Goal: Book appointment/travel/reservation

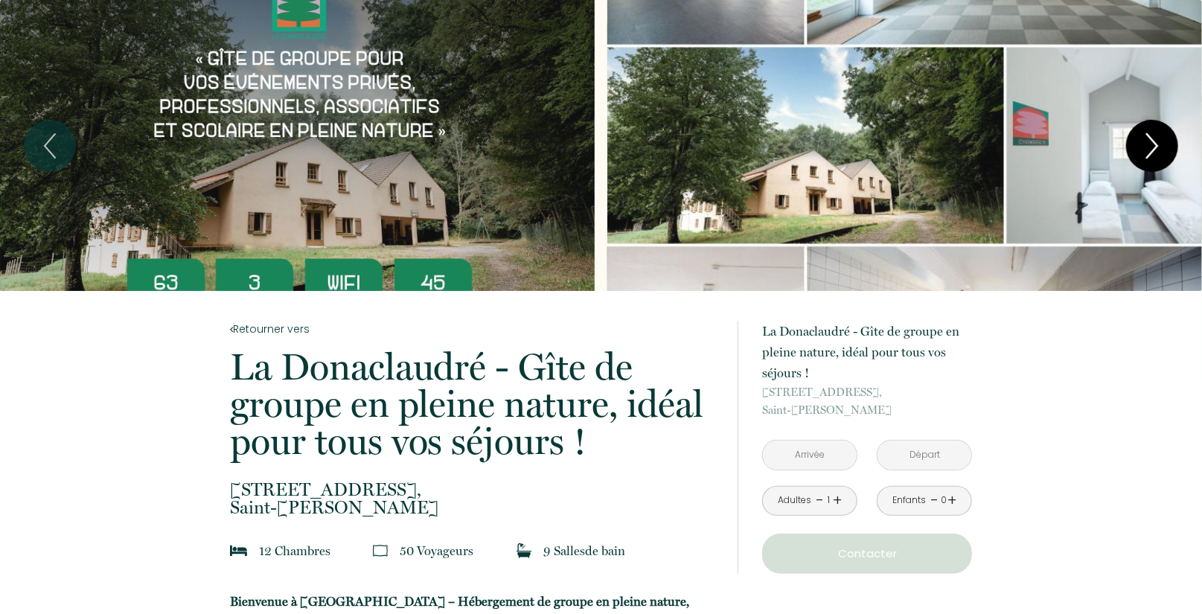
click at [1151, 145] on icon "Next" at bounding box center [1151, 146] width 31 height 45
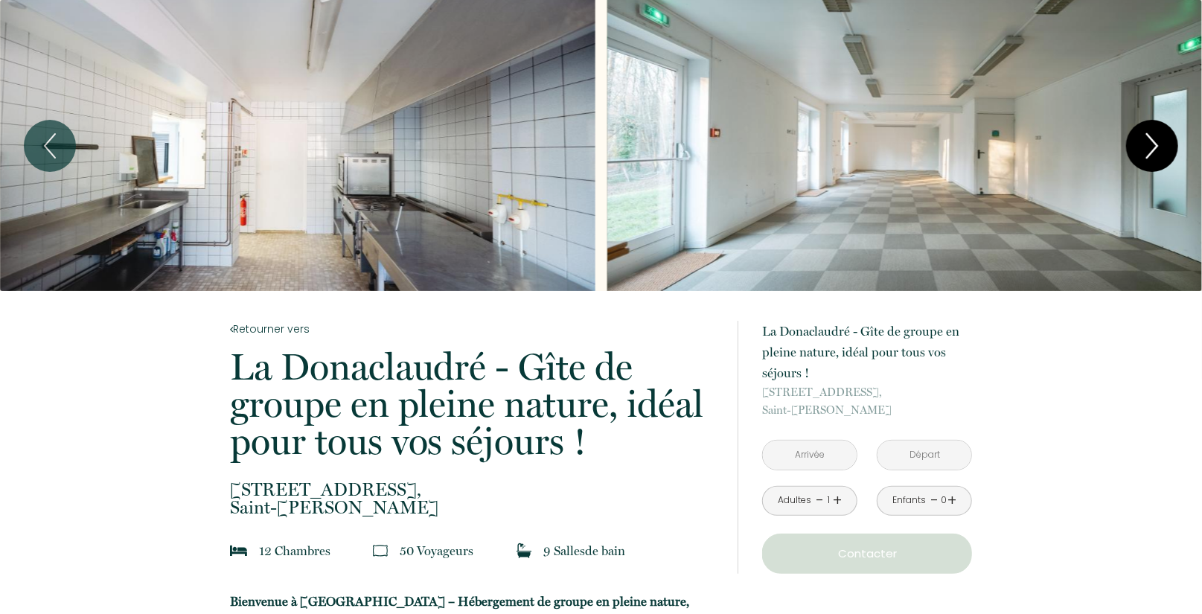
click at [1151, 145] on icon "Next" at bounding box center [1151, 146] width 31 height 45
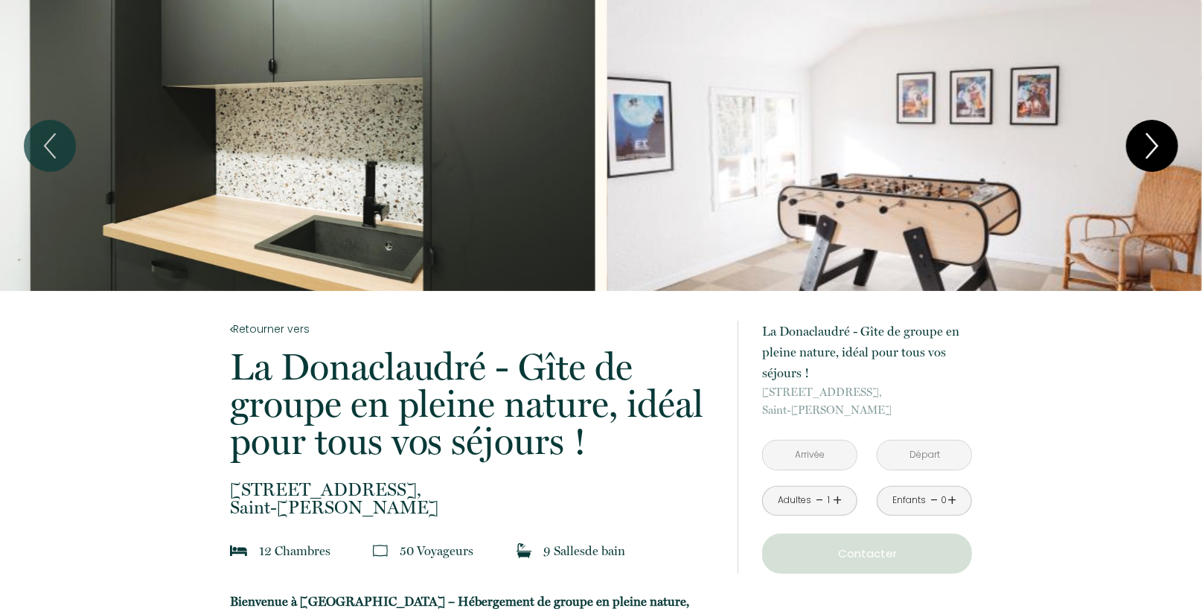
click at [1151, 145] on icon "Next" at bounding box center [1151, 146] width 31 height 45
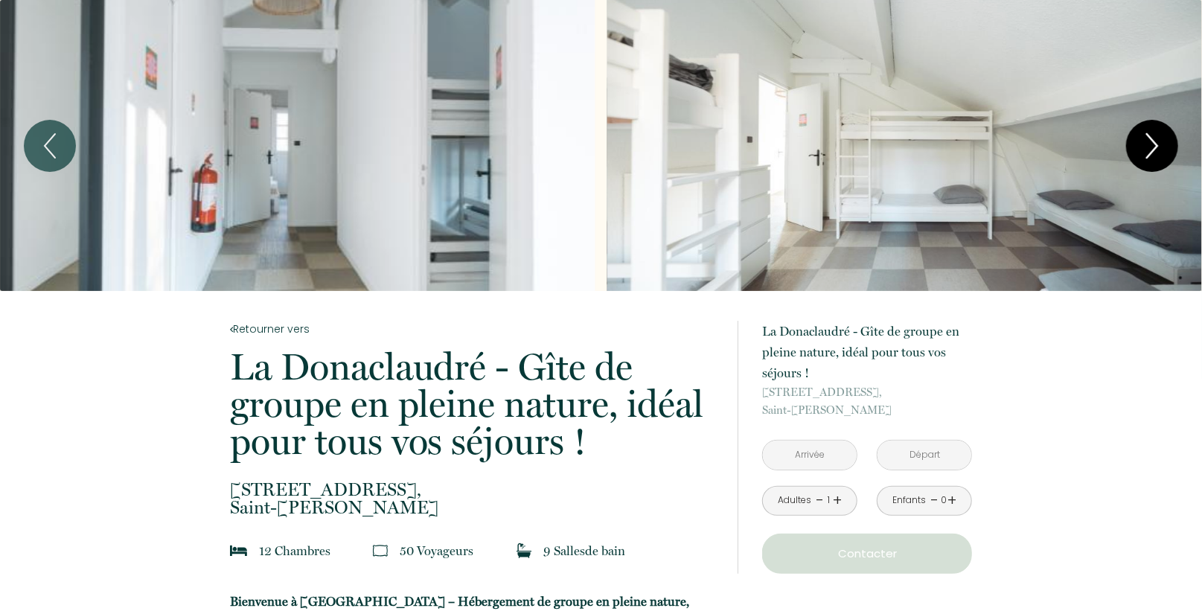
click at [1151, 145] on icon "Next" at bounding box center [1151, 146] width 31 height 45
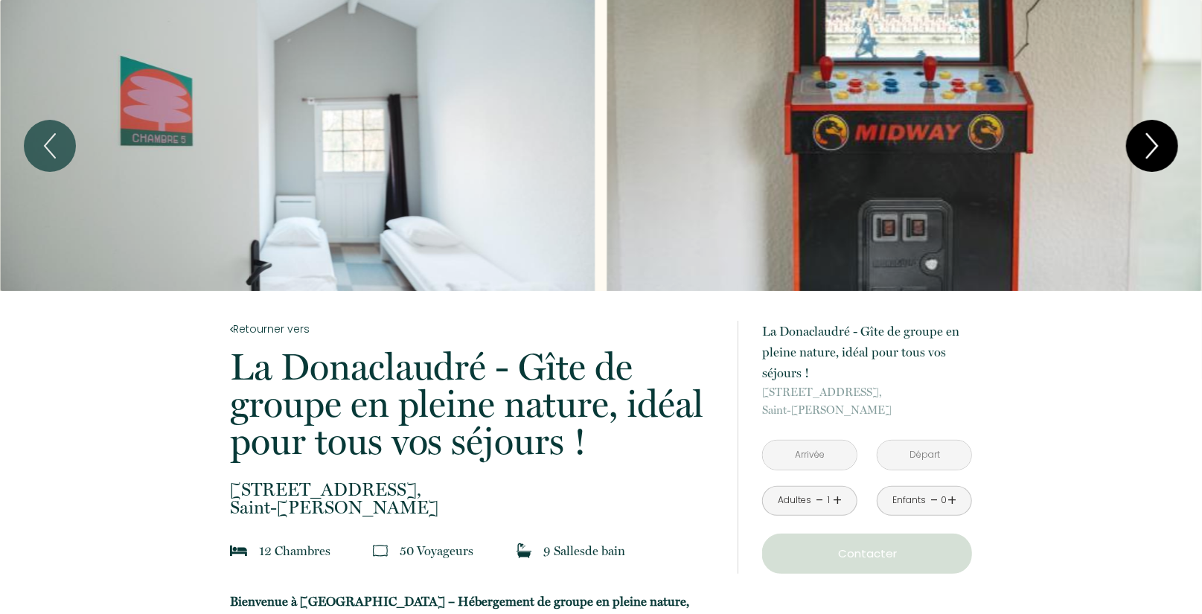
click at [1151, 145] on icon "Next" at bounding box center [1151, 146] width 31 height 45
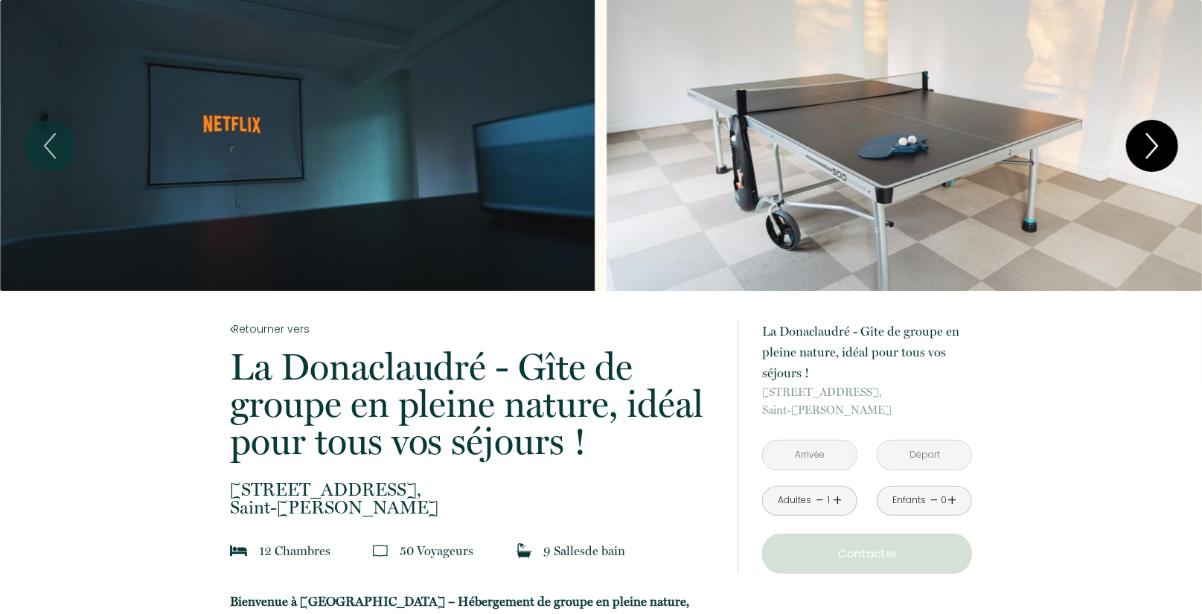
click at [1151, 144] on icon "Next" at bounding box center [1151, 146] width 31 height 45
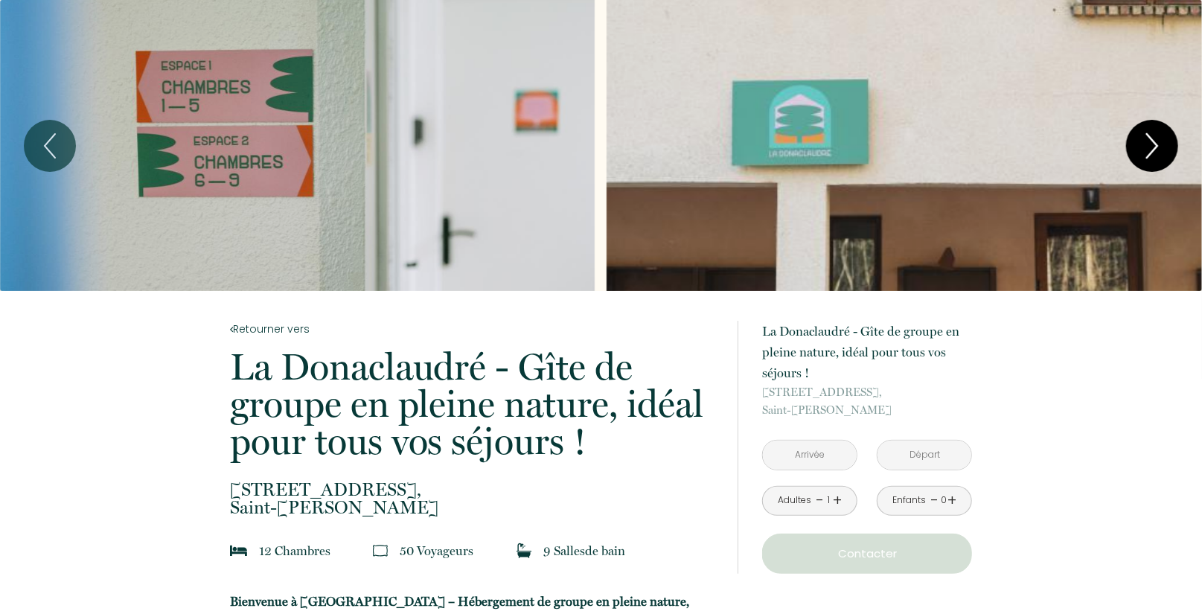
click at [1151, 145] on icon "Next" at bounding box center [1151, 146] width 31 height 45
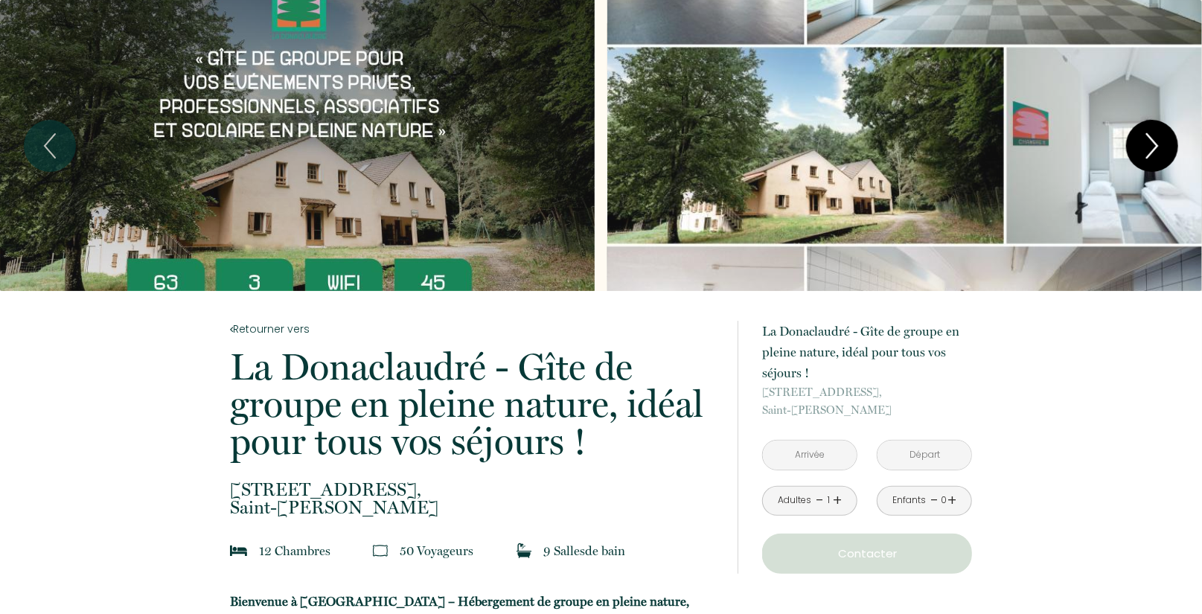
click at [1156, 145] on icon "Next" at bounding box center [1151, 146] width 31 height 45
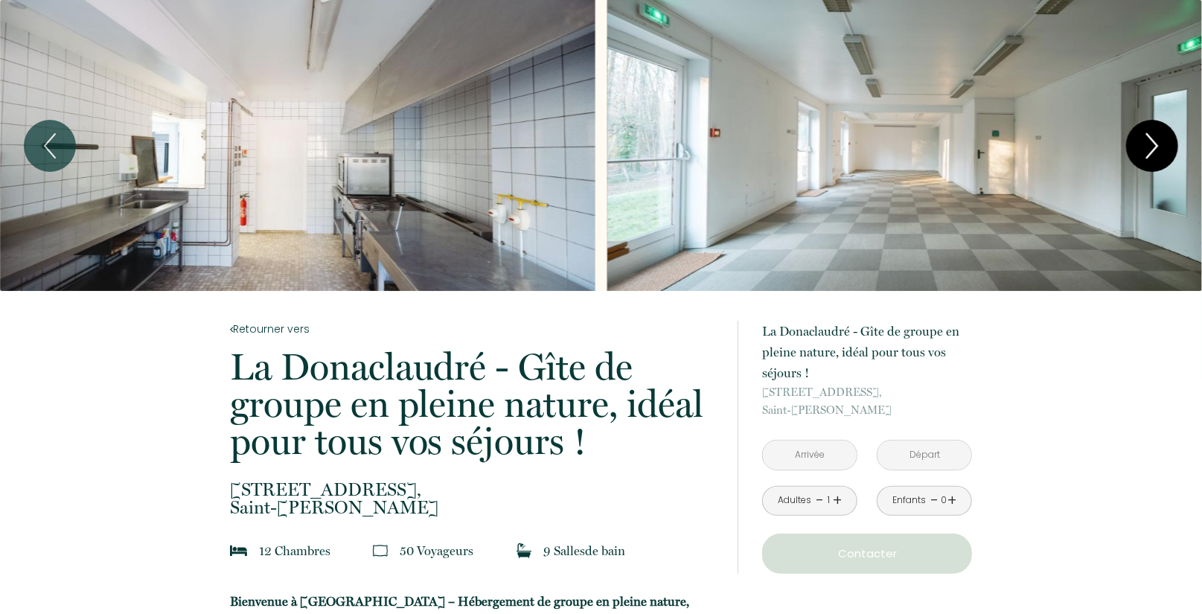
click at [1156, 145] on icon "Next" at bounding box center [1151, 146] width 31 height 45
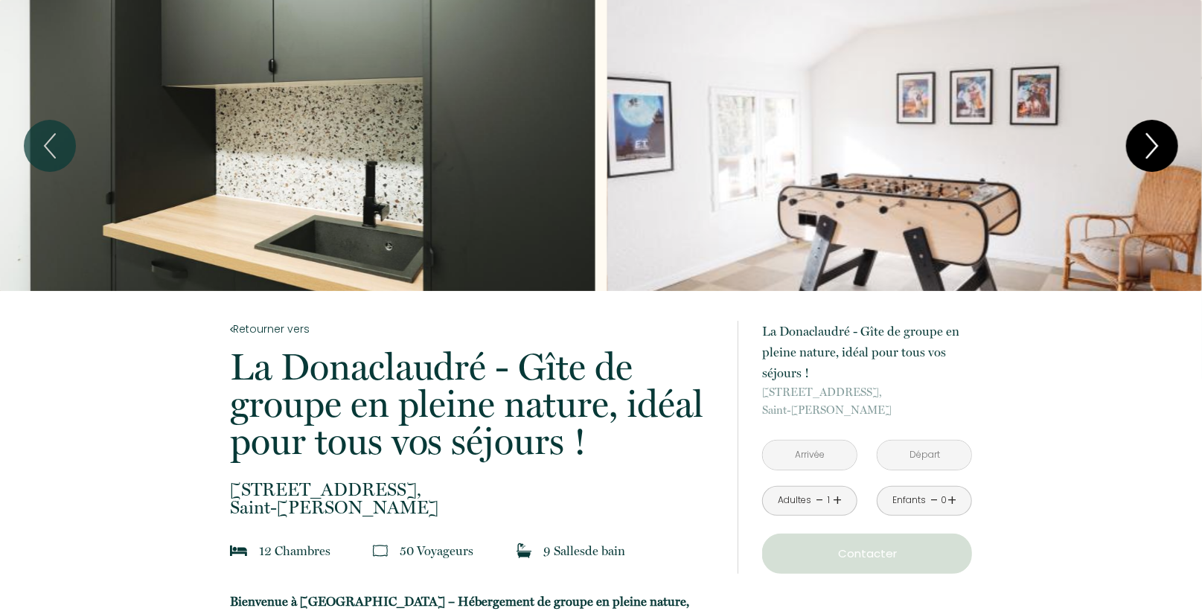
click at [1152, 143] on icon "Next" at bounding box center [1151, 146] width 31 height 45
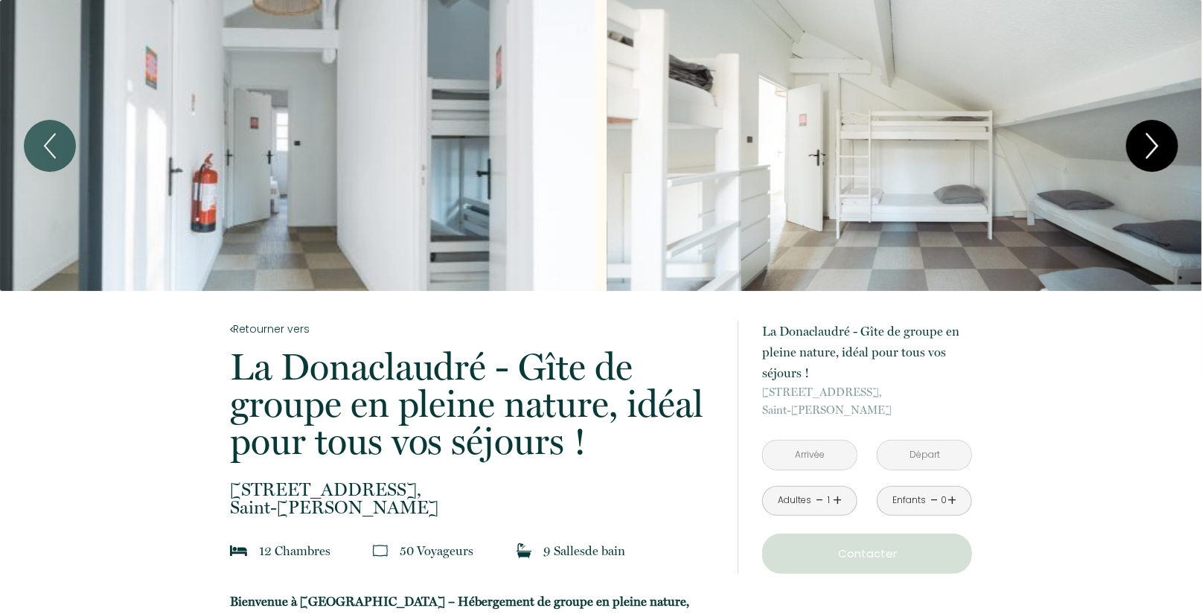
click at [1152, 143] on icon "Next" at bounding box center [1151, 146] width 31 height 45
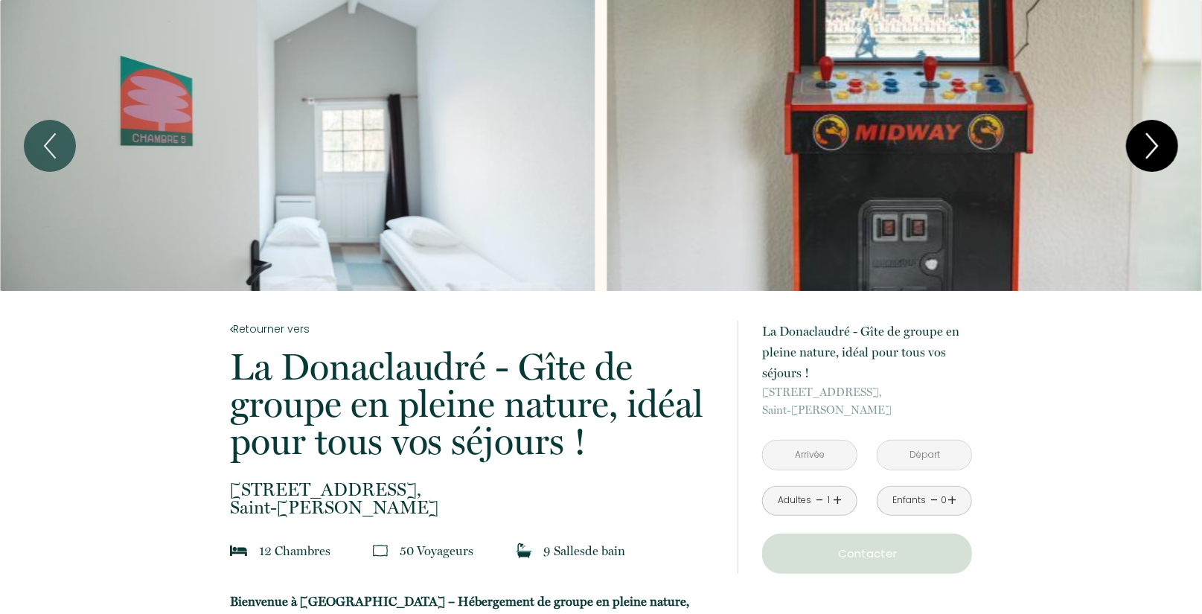
click at [1152, 143] on icon "Next" at bounding box center [1151, 146] width 31 height 45
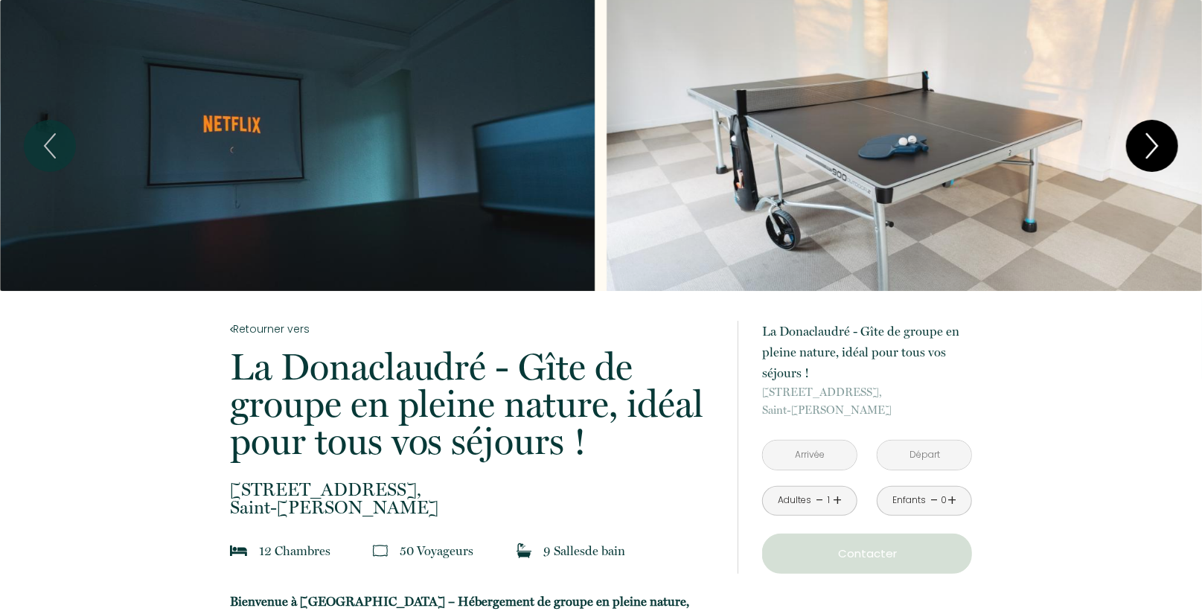
click at [1152, 143] on icon "Next" at bounding box center [1151, 146] width 31 height 45
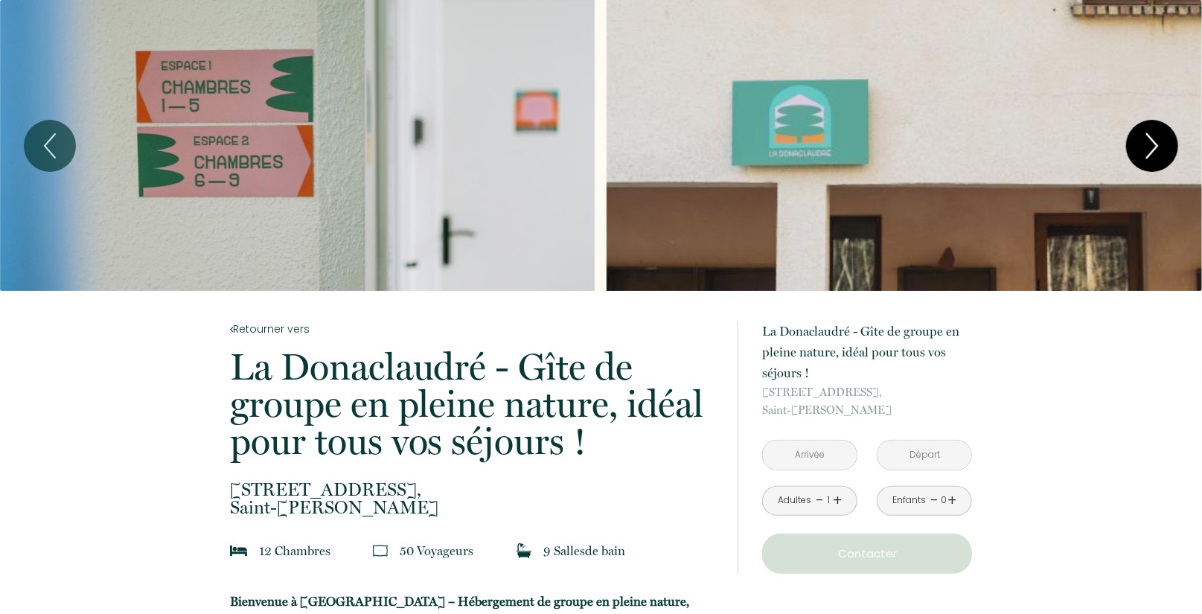
click at [1152, 143] on icon "Next" at bounding box center [1151, 146] width 31 height 45
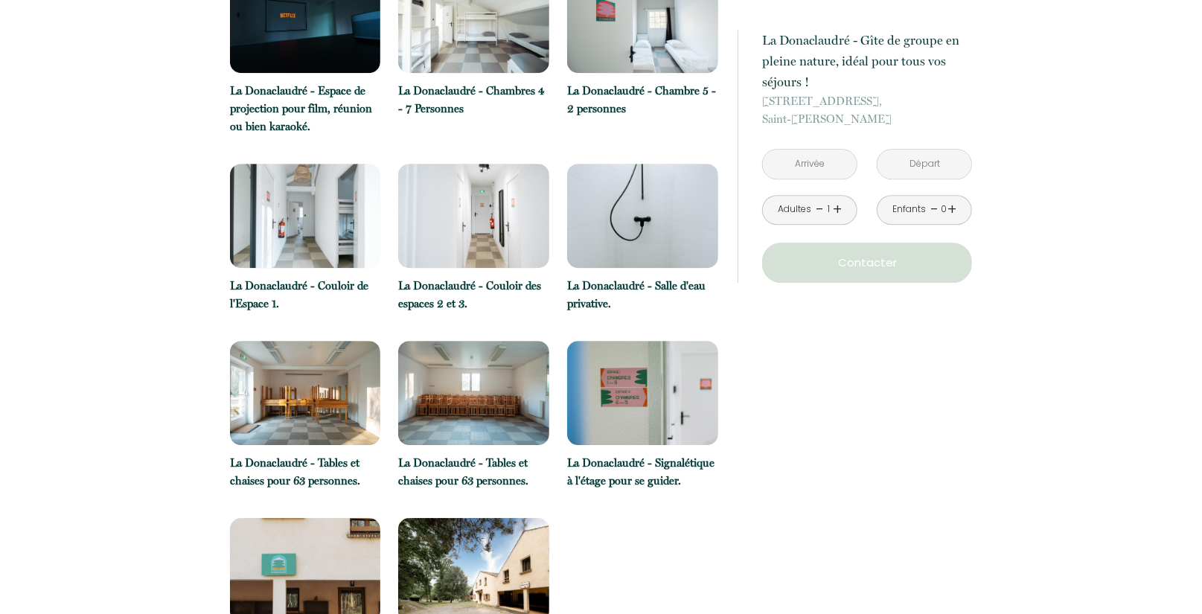
scroll to position [2501, 0]
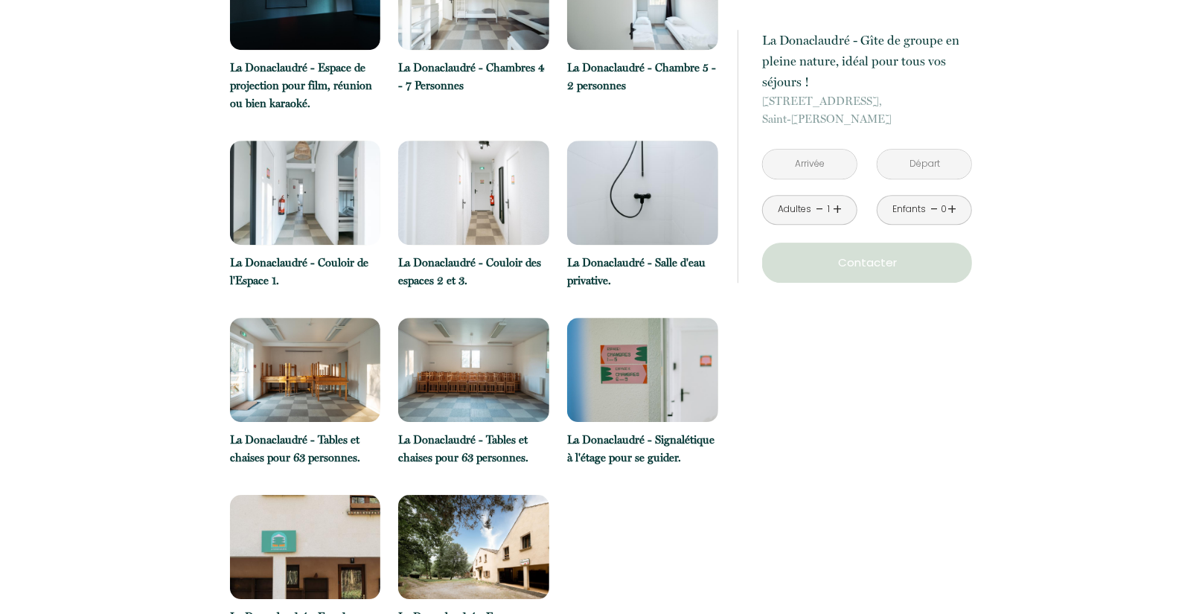
click at [281, 144] on img at bounding box center [305, 193] width 151 height 104
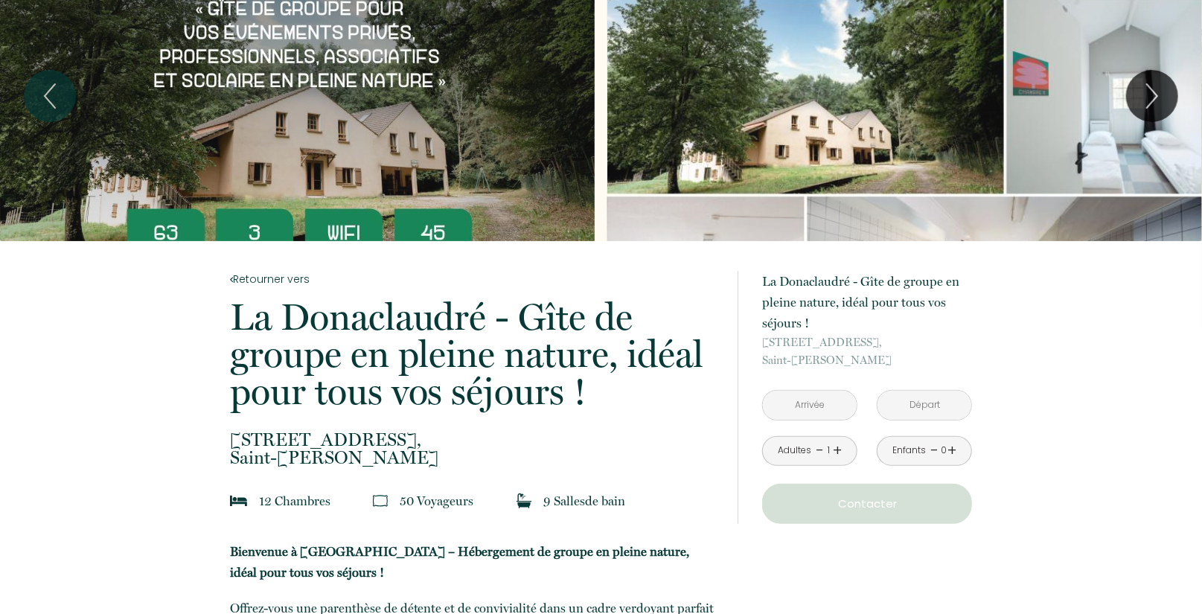
scroll to position [0, 0]
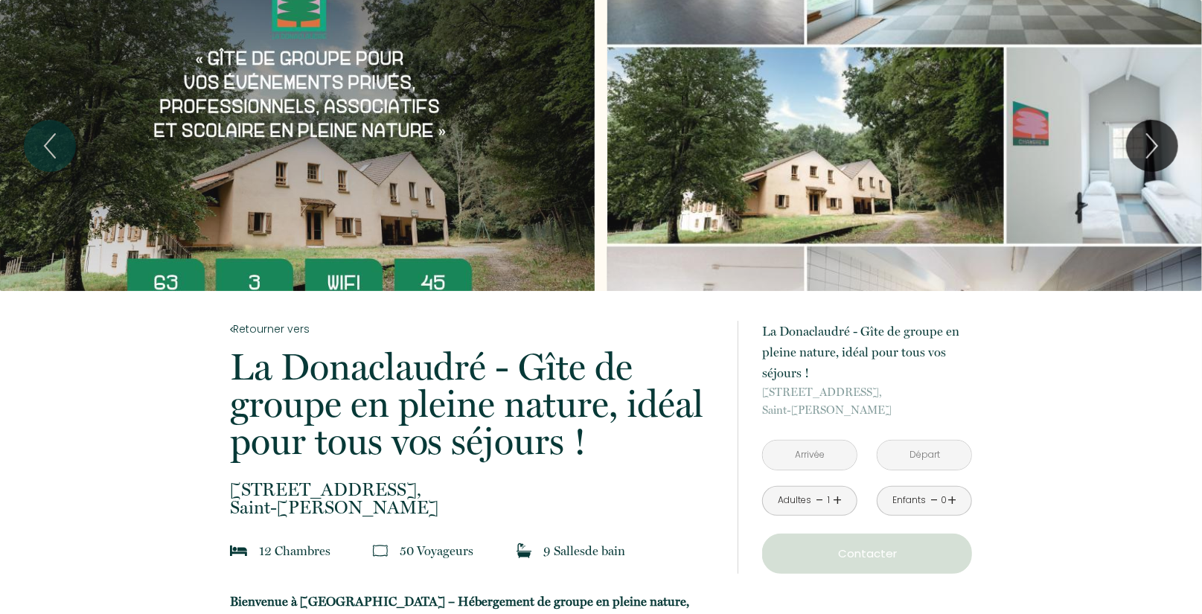
click at [835, 499] on link "+" at bounding box center [837, 500] width 9 height 23
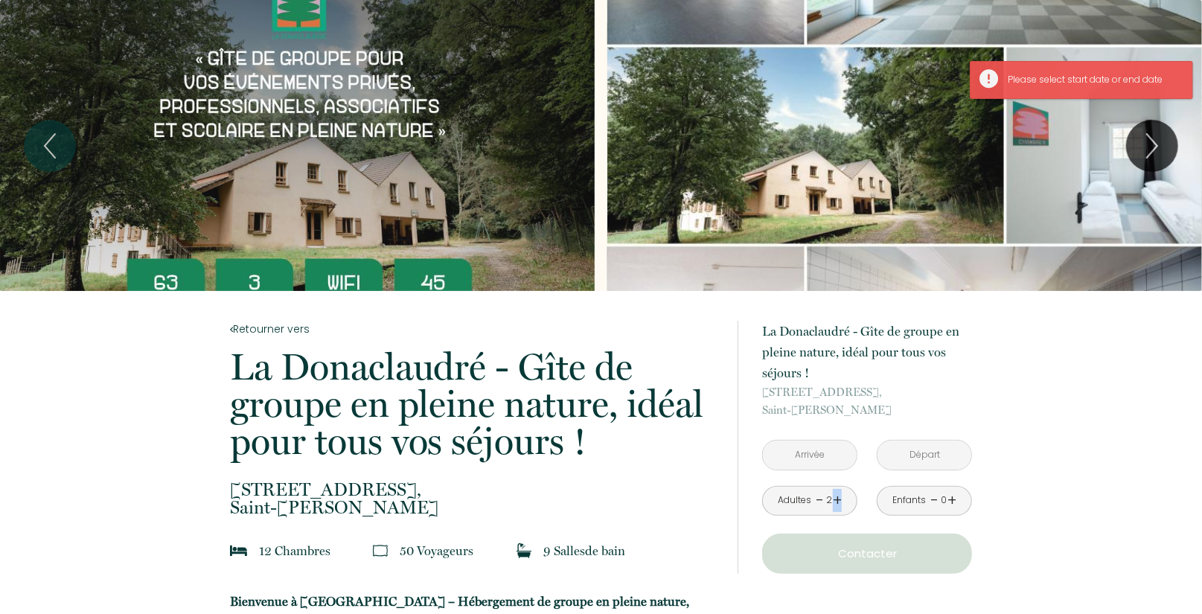
click at [836, 499] on link "+" at bounding box center [837, 500] width 9 height 23
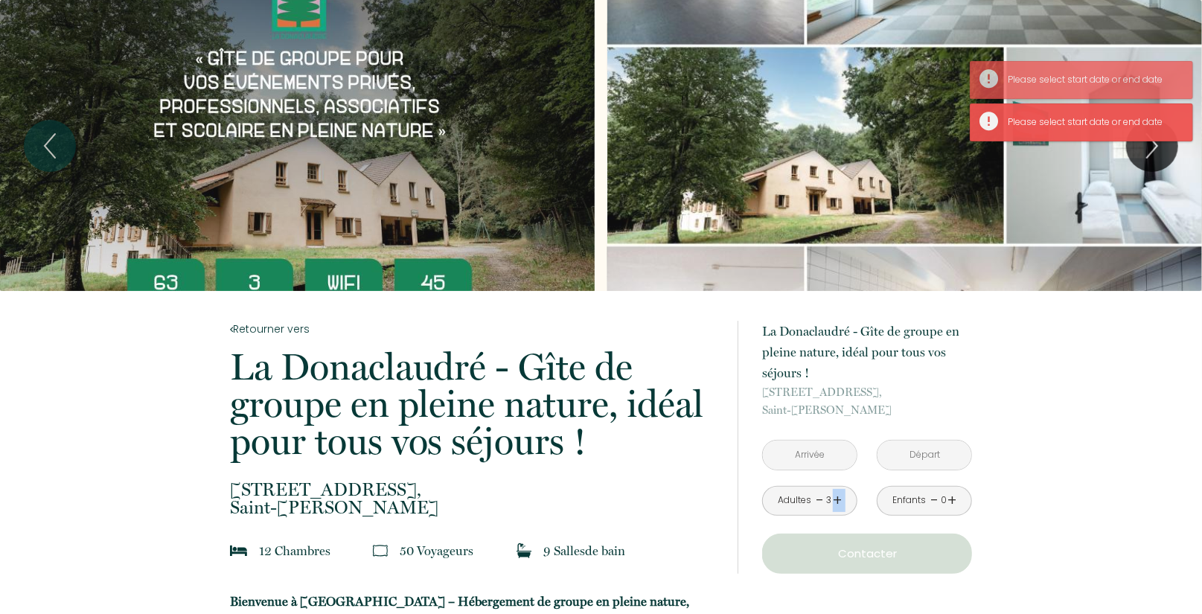
click at [836, 499] on link "+" at bounding box center [837, 500] width 9 height 23
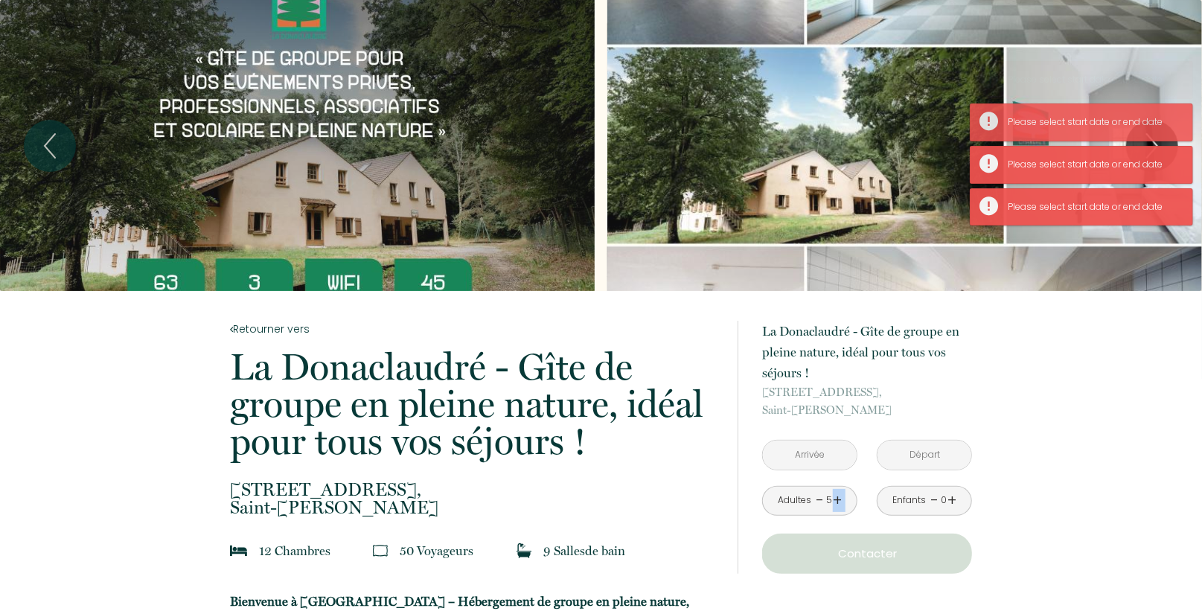
click at [836, 499] on link "+" at bounding box center [837, 500] width 9 height 23
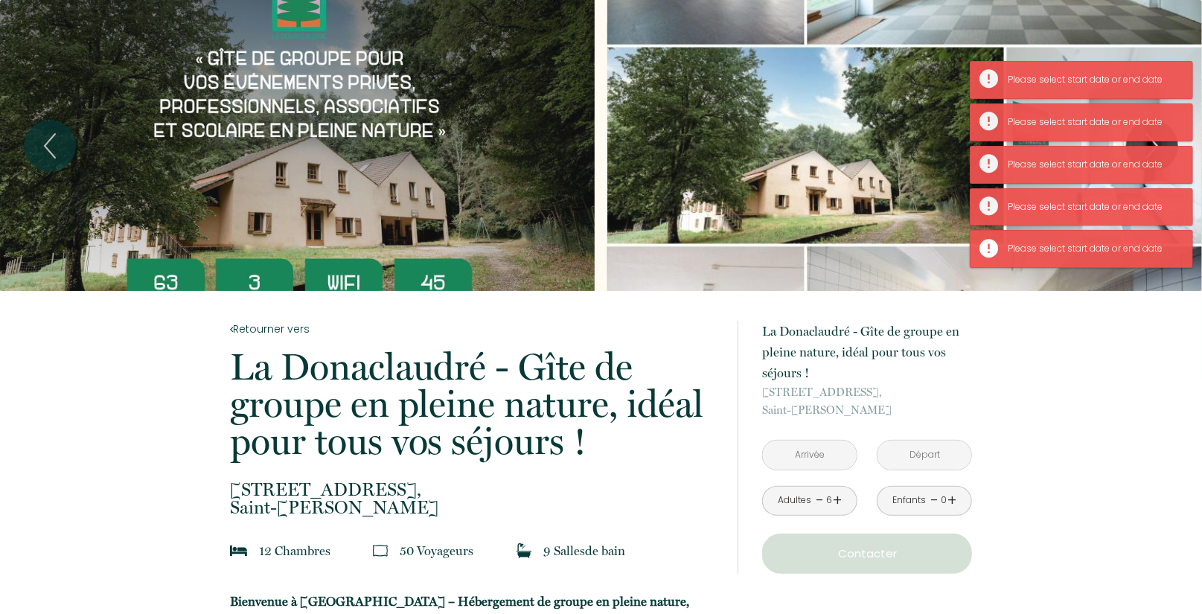
click at [828, 501] on div "6" at bounding box center [828, 500] width 7 height 14
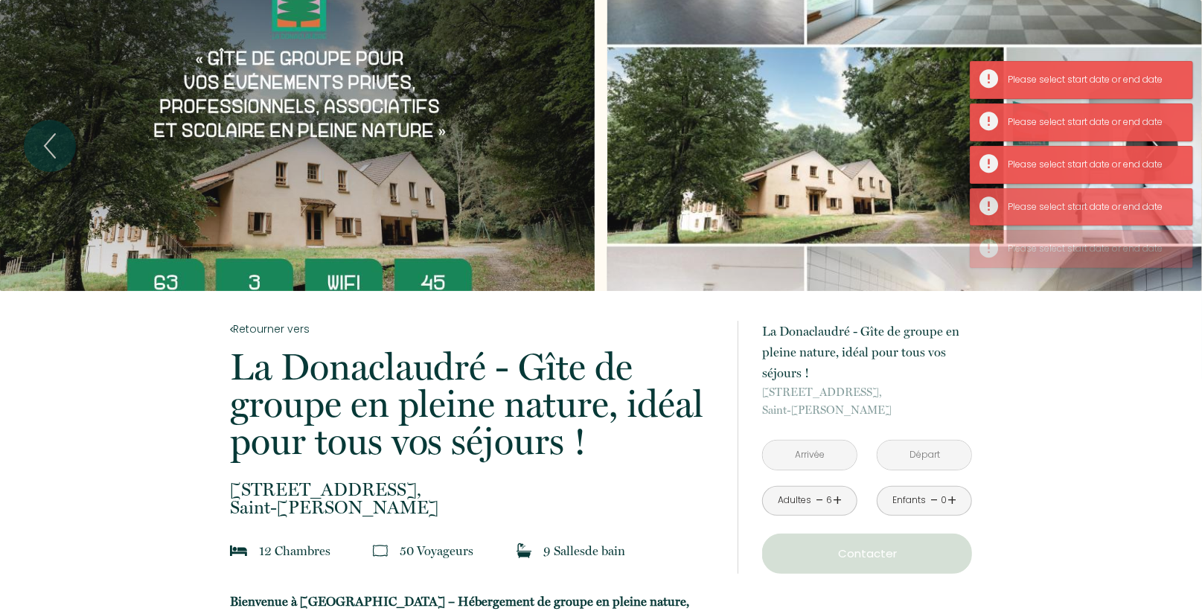
click at [834, 499] on link "+" at bounding box center [837, 500] width 9 height 23
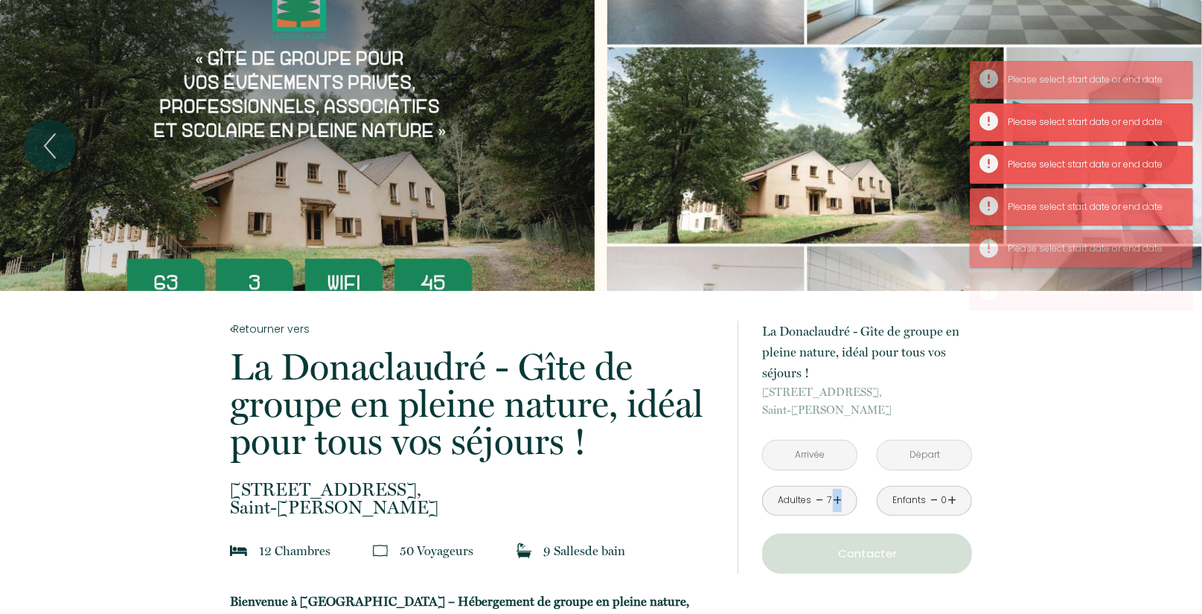
click at [834, 499] on link "+" at bounding box center [837, 500] width 9 height 23
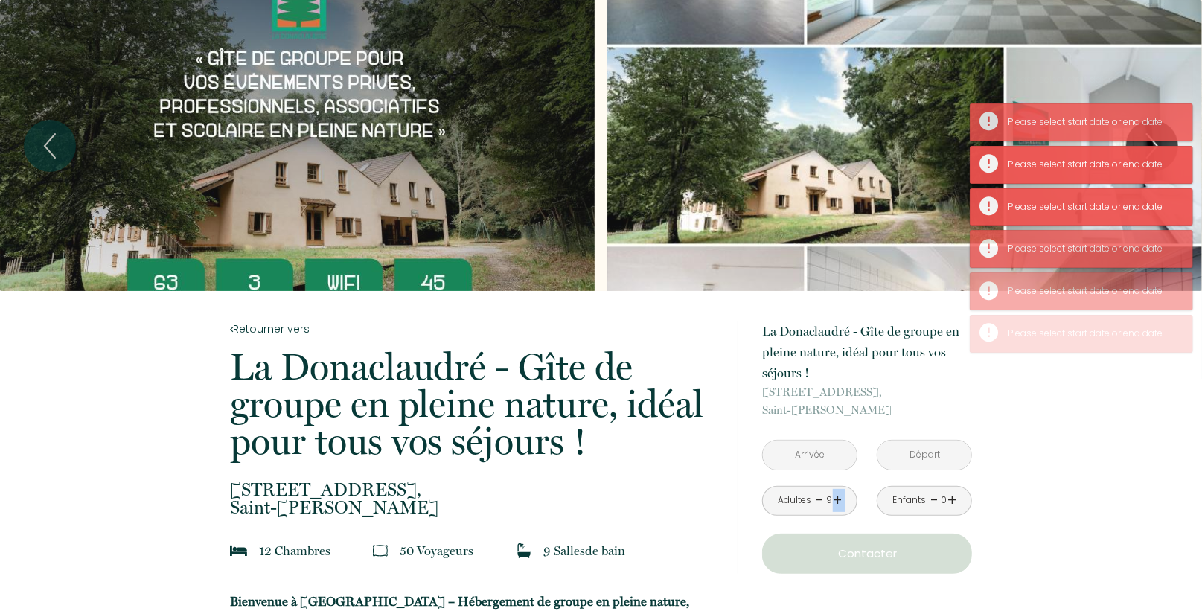
click at [834, 499] on link "+" at bounding box center [837, 500] width 9 height 23
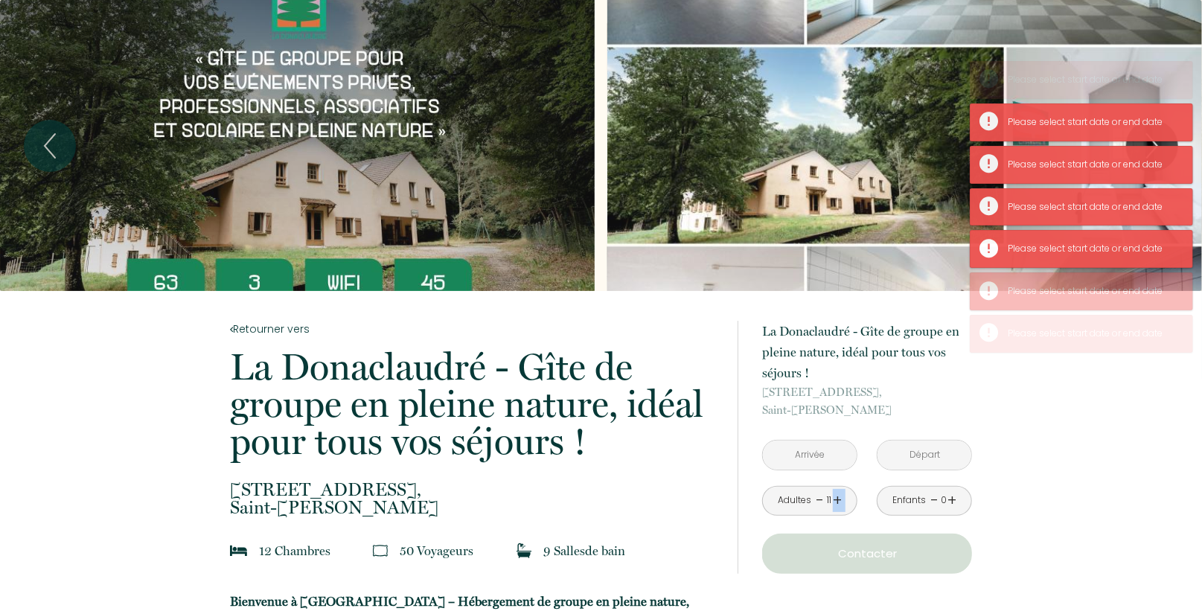
click at [834, 499] on link "+" at bounding box center [837, 500] width 9 height 23
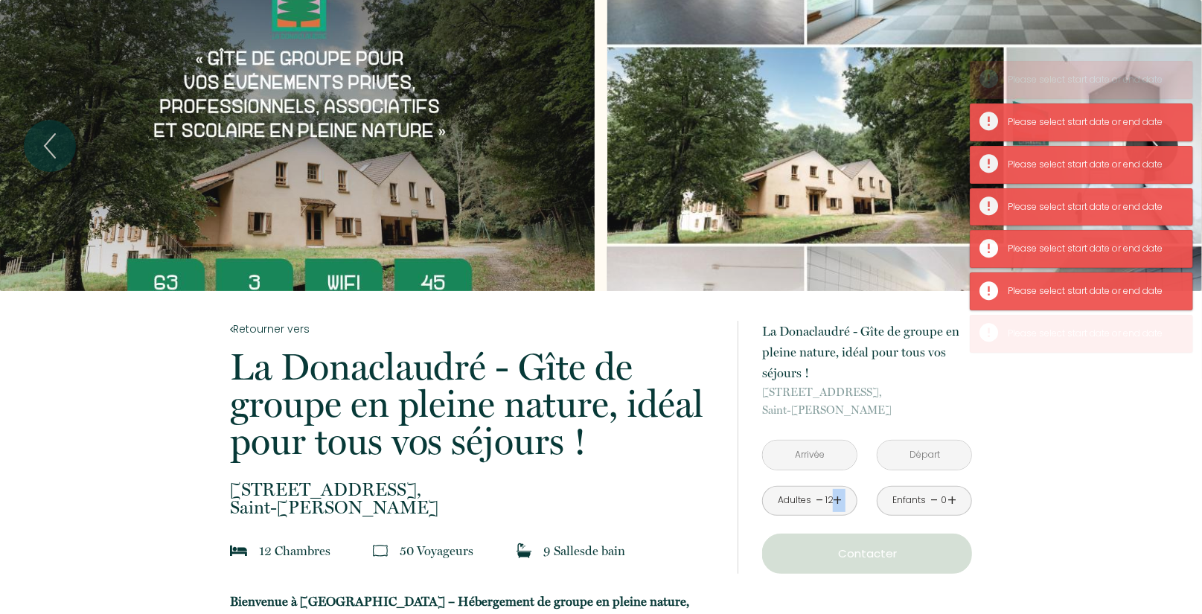
click at [834, 499] on link "+" at bounding box center [837, 500] width 9 height 23
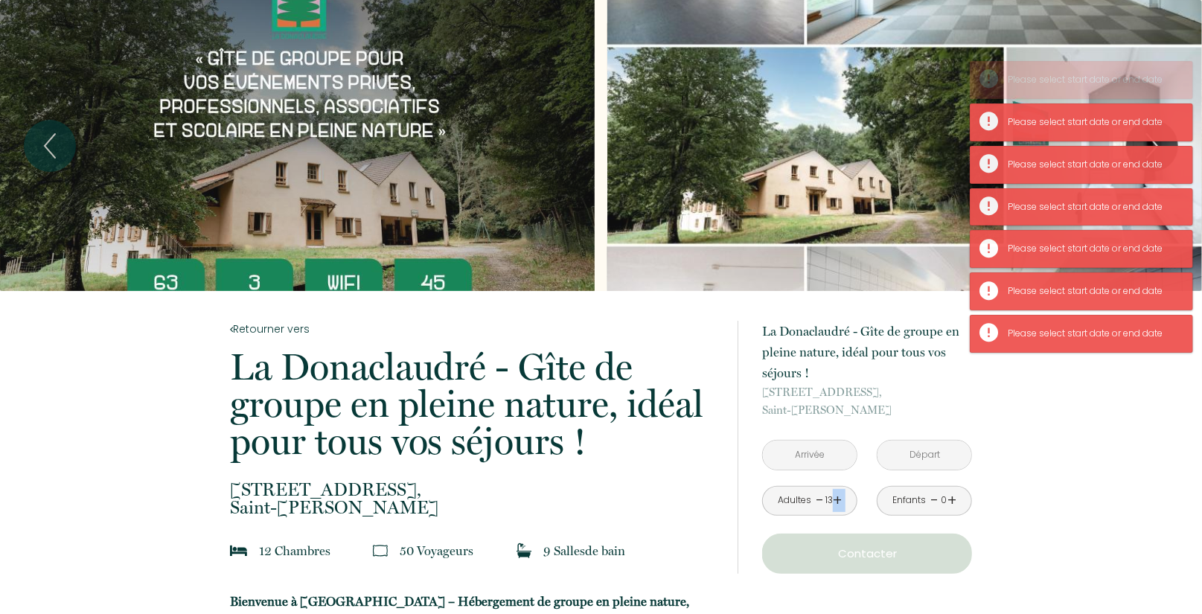
click at [834, 499] on link "+" at bounding box center [837, 500] width 9 height 23
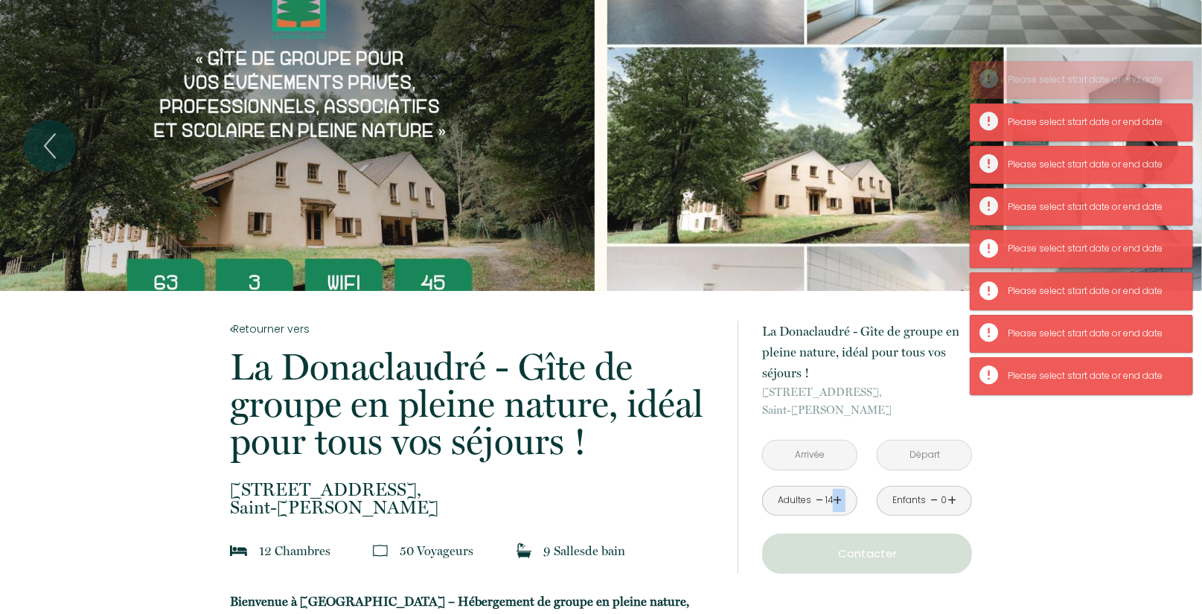
click at [834, 499] on link "+" at bounding box center [837, 500] width 9 height 23
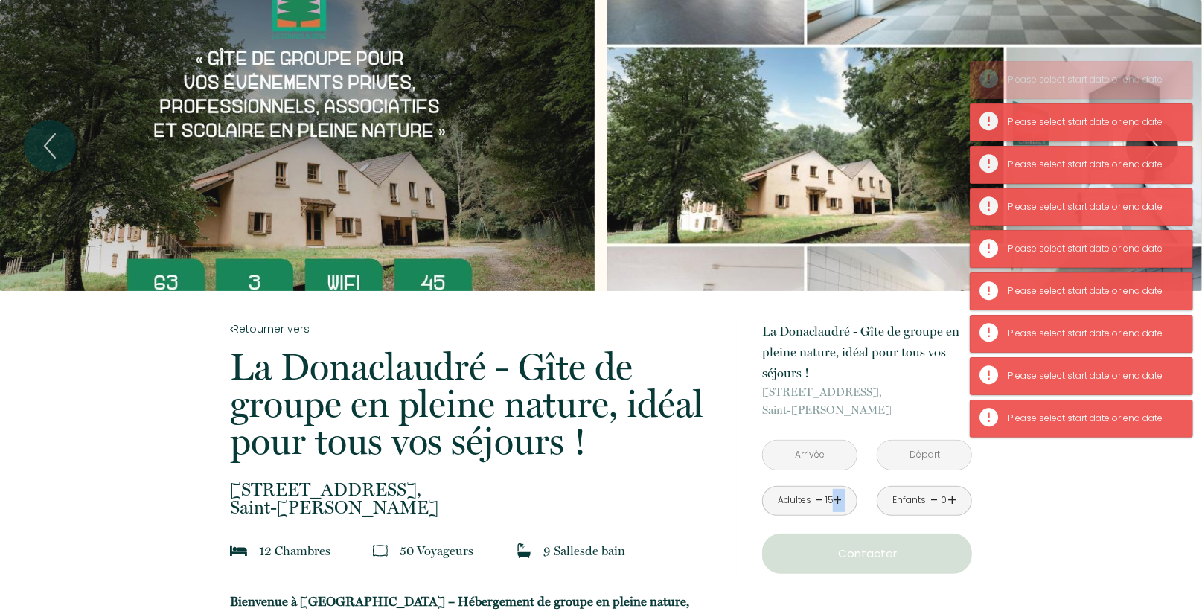
click at [834, 499] on link "+" at bounding box center [837, 500] width 9 height 23
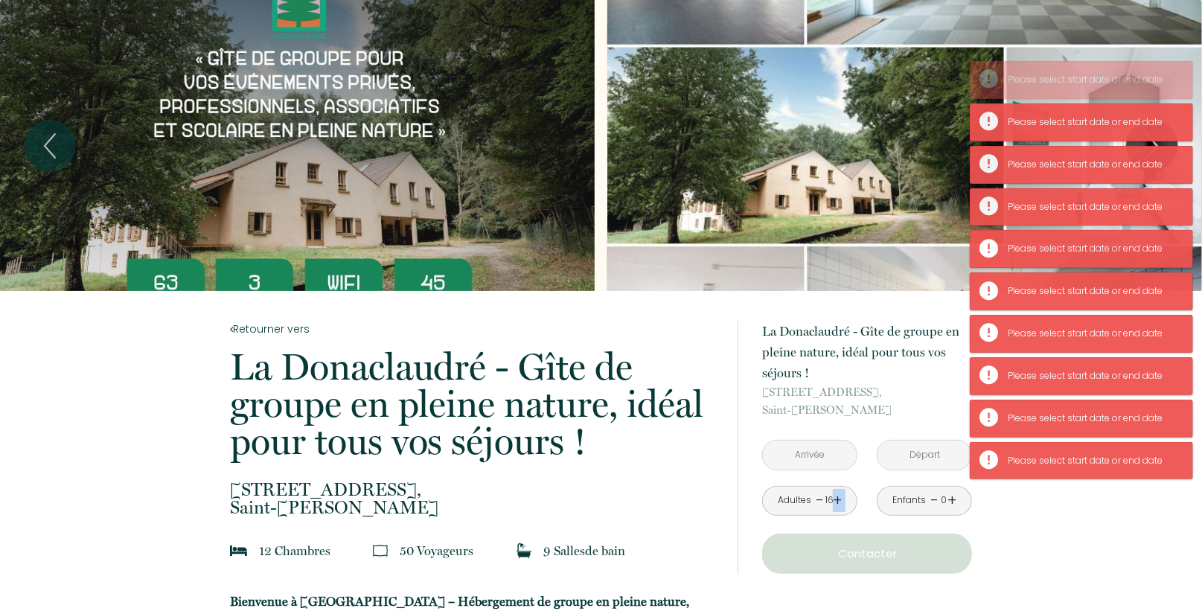
click at [834, 499] on link "+" at bounding box center [837, 500] width 9 height 23
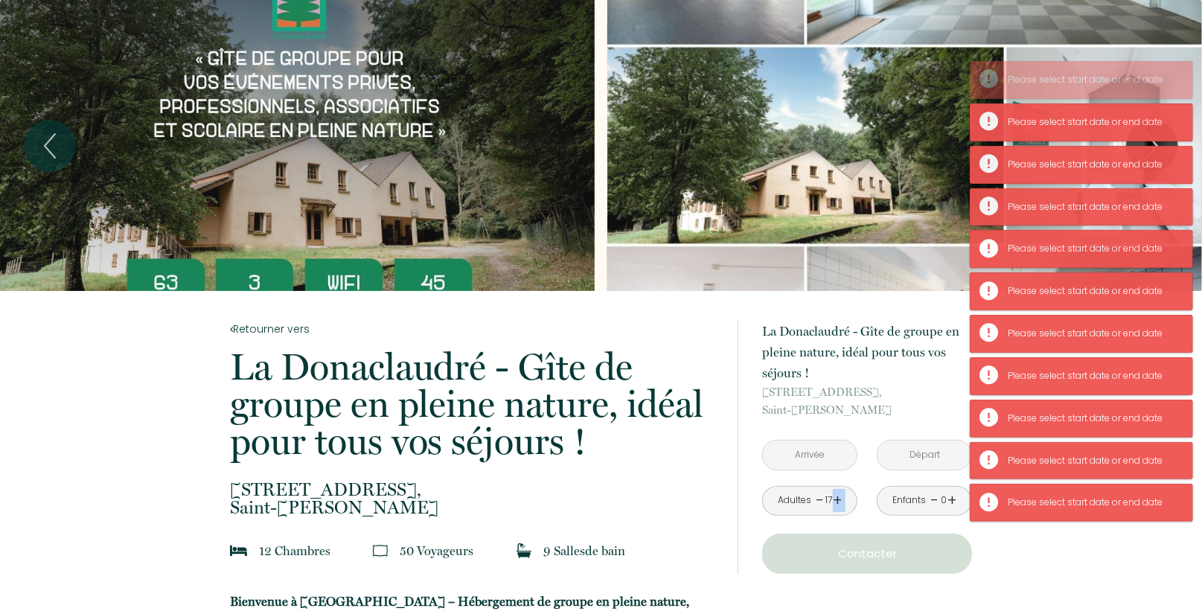
click at [834, 499] on link "+" at bounding box center [837, 500] width 9 height 23
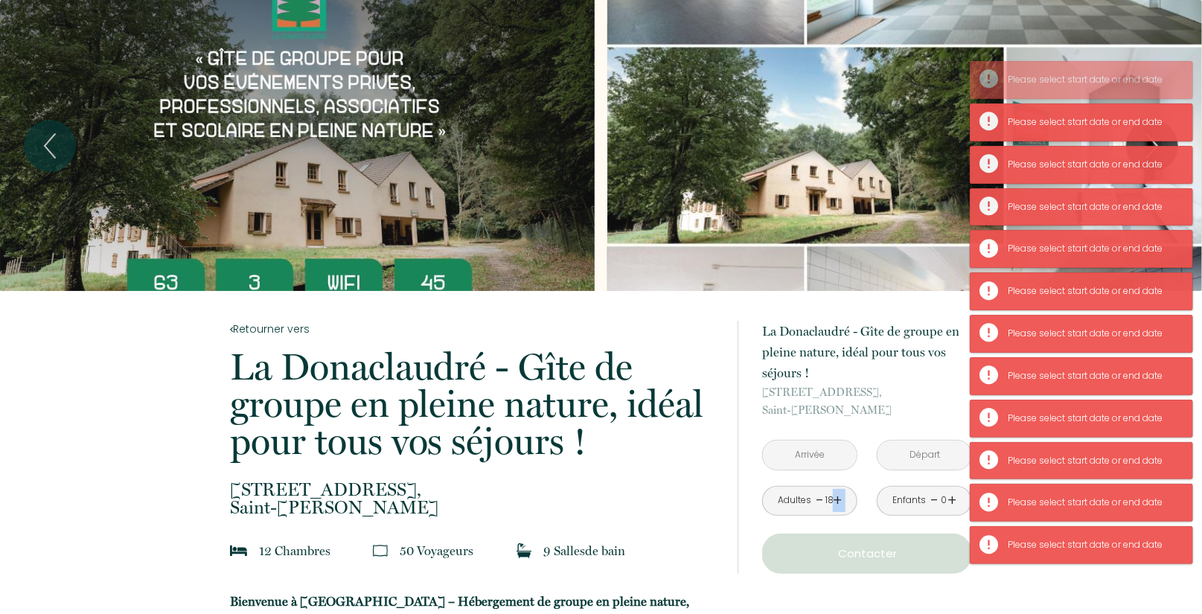
click at [834, 499] on link "+" at bounding box center [837, 500] width 9 height 23
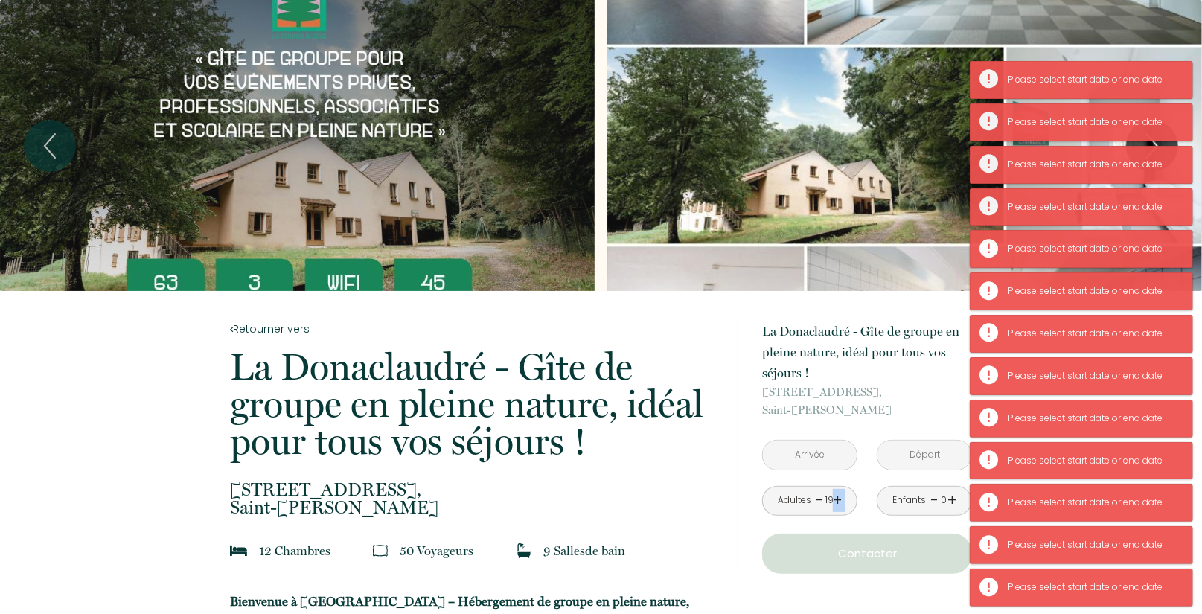
click at [834, 499] on link "+" at bounding box center [837, 500] width 9 height 23
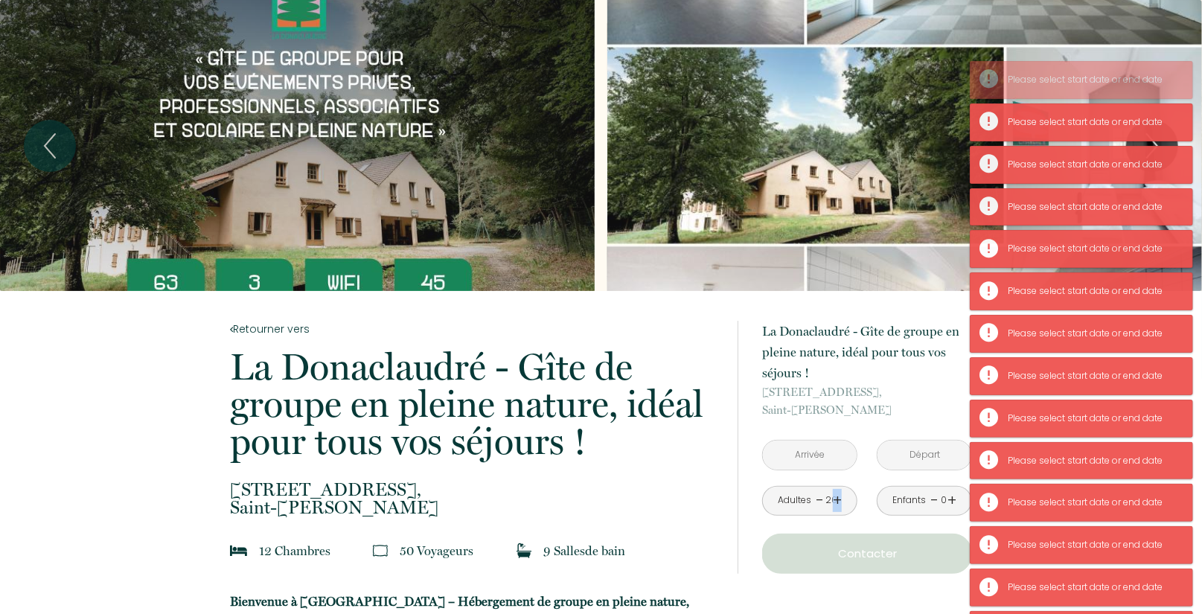
click at [834, 499] on link "+" at bounding box center [837, 500] width 9 height 23
click at [836, 499] on link "+" at bounding box center [837, 500] width 9 height 23
click at [838, 499] on link "+" at bounding box center [837, 500] width 9 height 23
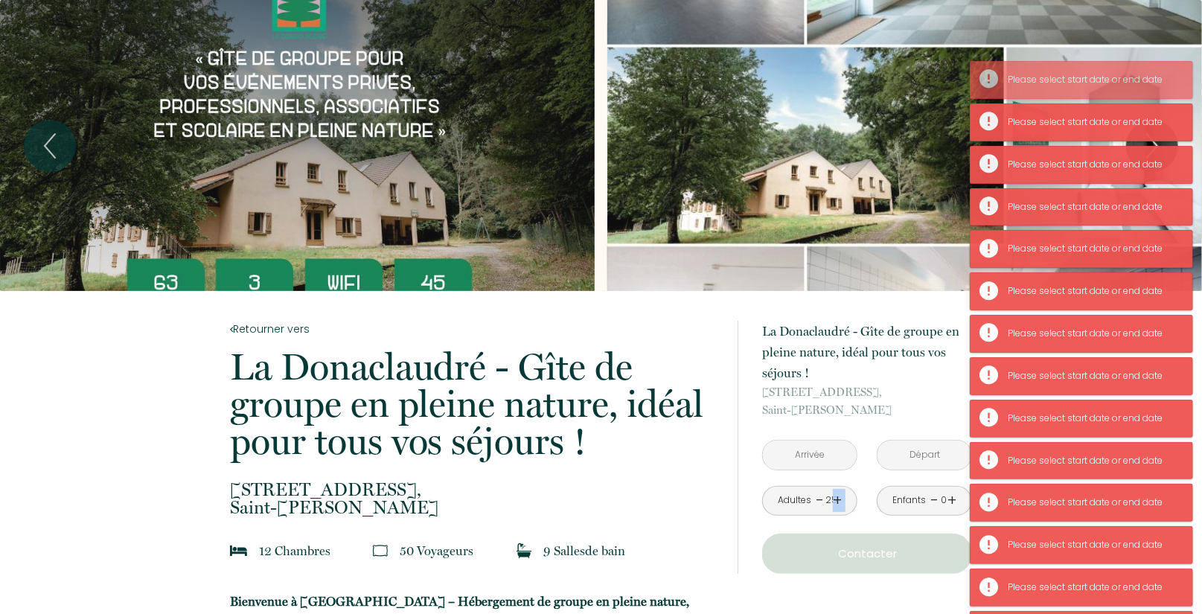
click at [839, 499] on link "+" at bounding box center [837, 500] width 9 height 23
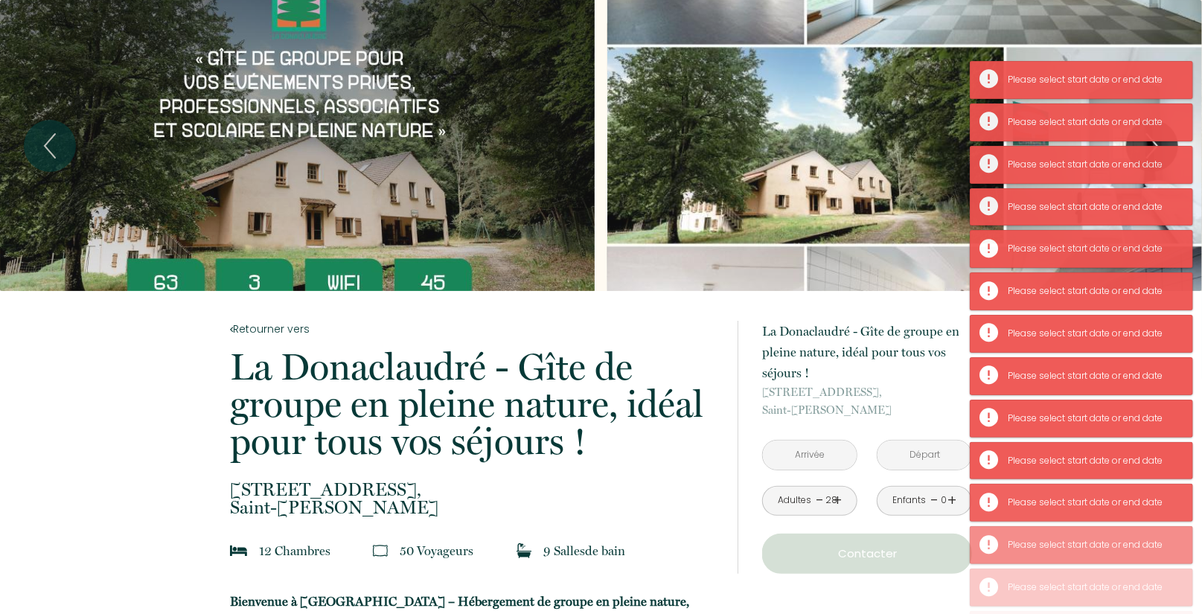
click at [822, 459] on input "text" at bounding box center [810, 455] width 94 height 29
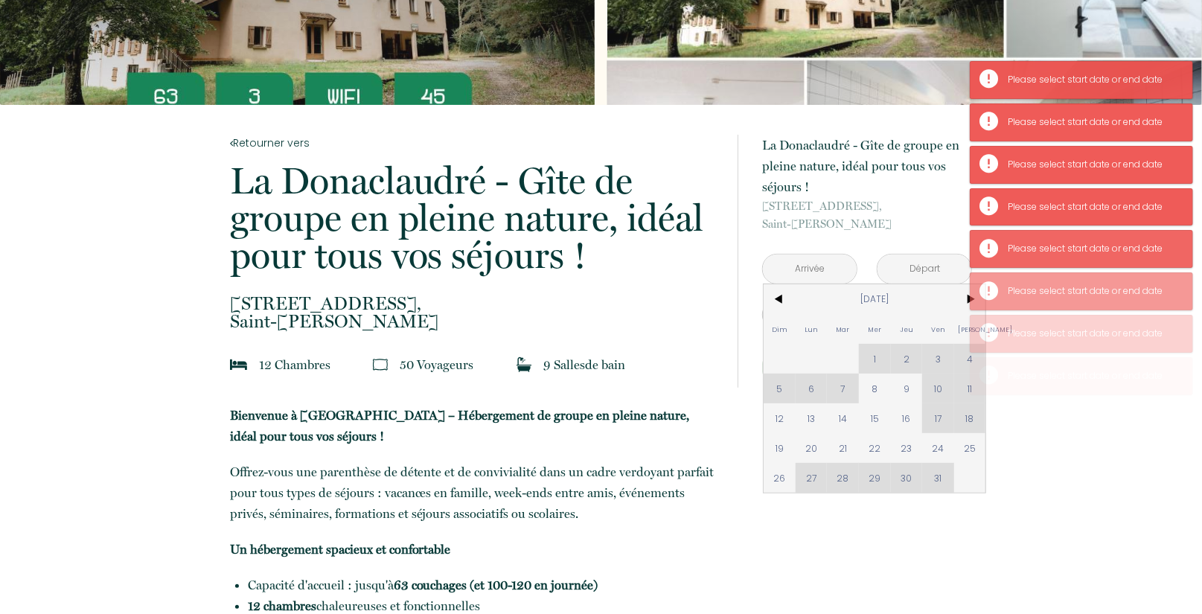
scroll to position [238, 0]
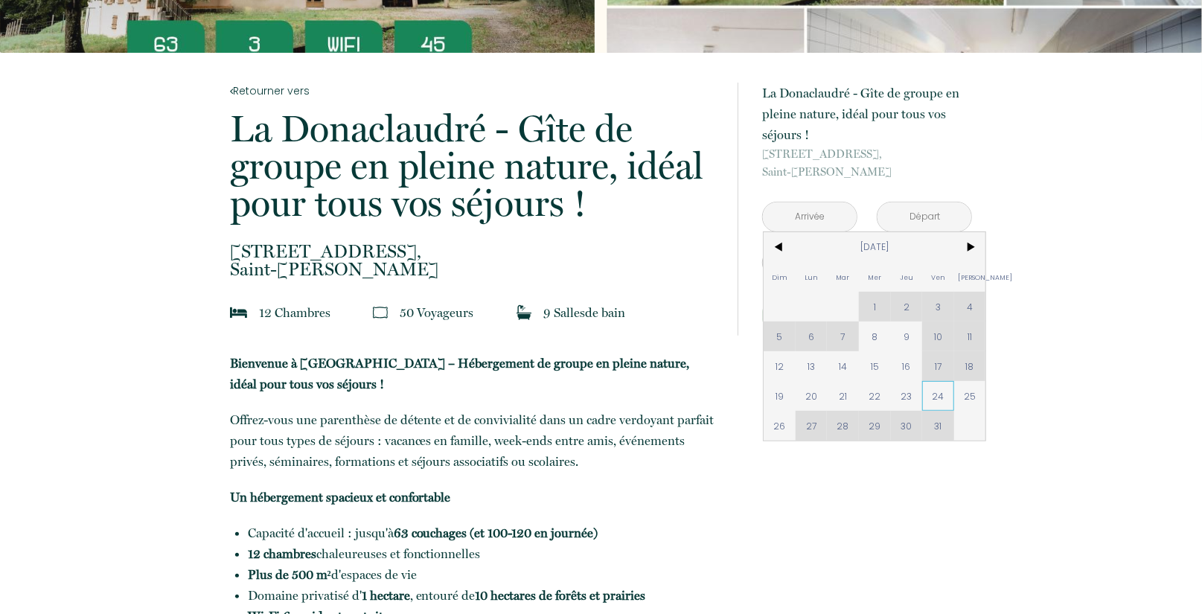
click at [938, 395] on span "24" at bounding box center [938, 396] width 32 height 30
type input "[DATE]"
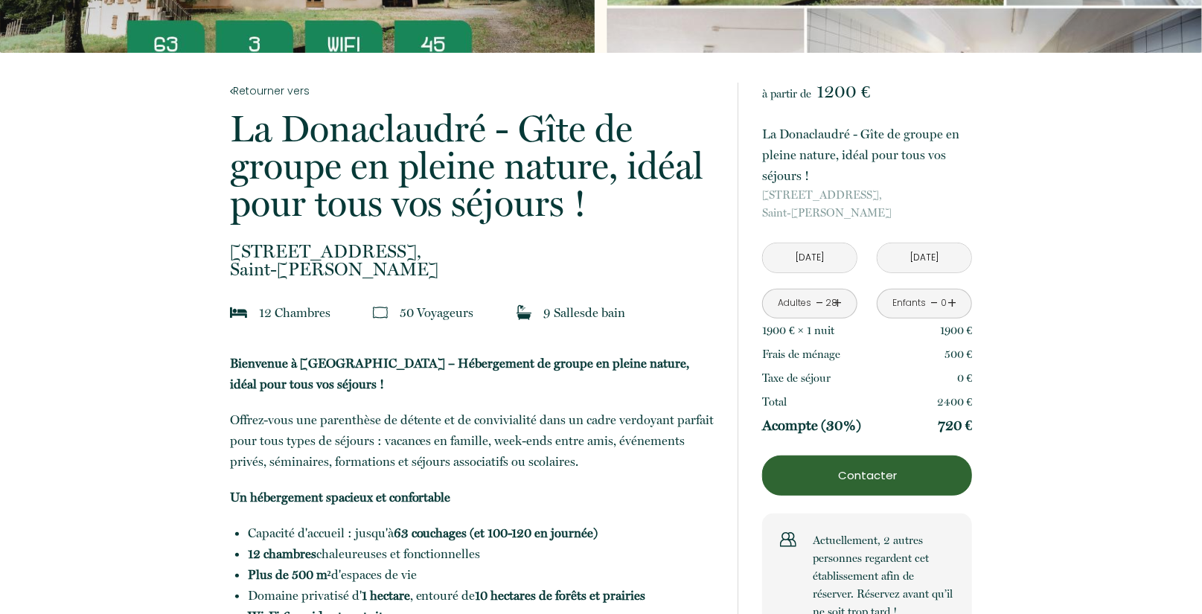
drag, startPoint x: 968, startPoint y: 394, endPoint x: 837, endPoint y: 258, distance: 189.5
click at [970, 394] on p "2400 €" at bounding box center [955, 402] width 36 height 18
click at [814, 260] on input "[DATE]" at bounding box center [810, 257] width 94 height 29
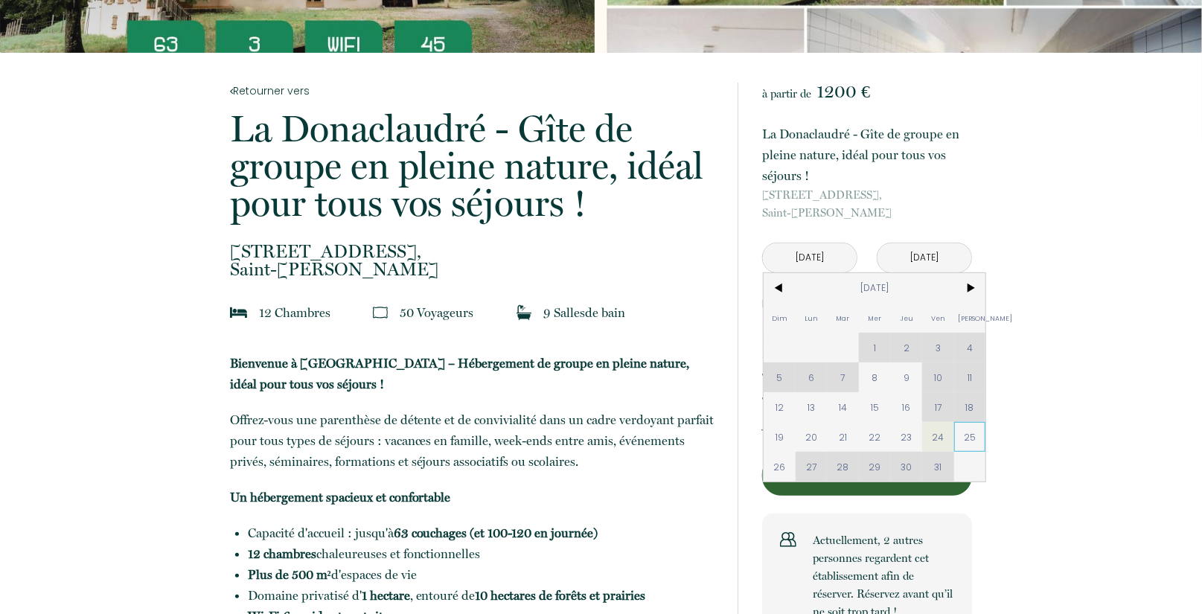
click at [965, 437] on span "25" at bounding box center [970, 437] width 32 height 30
type input "[DATE]"
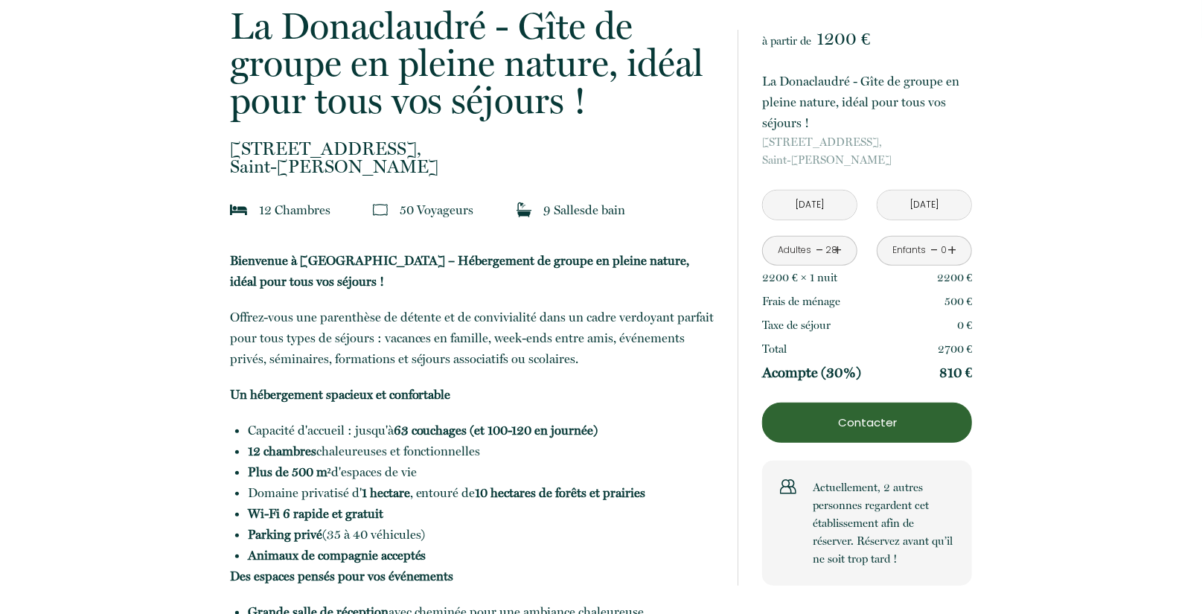
scroll to position [536, 0]
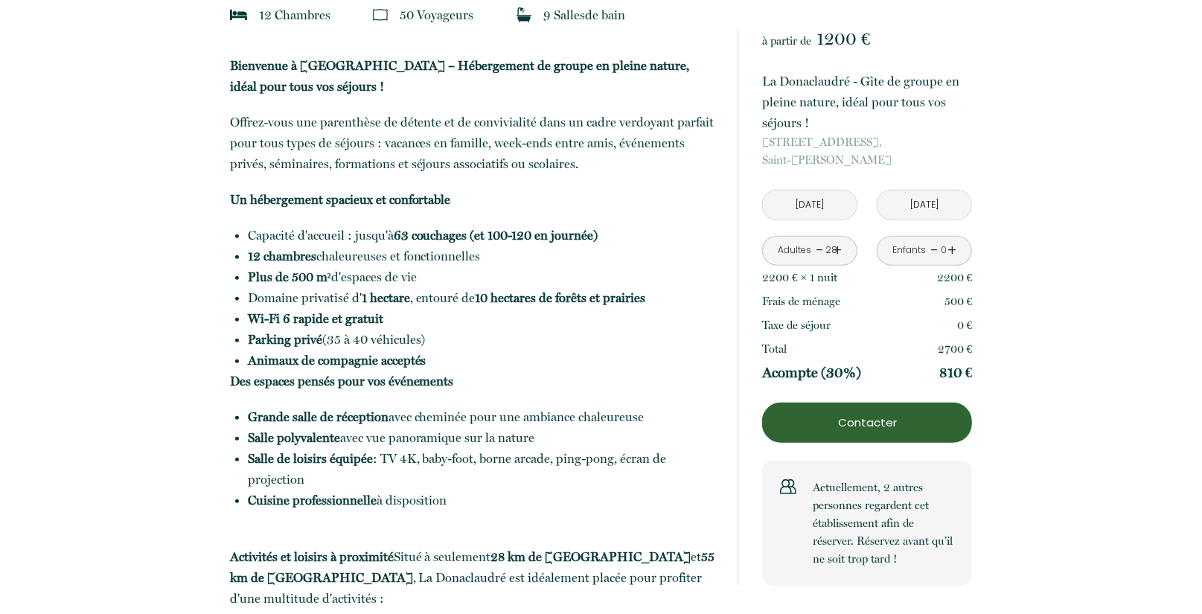
click at [802, 198] on input "[DATE]" at bounding box center [810, 205] width 94 height 29
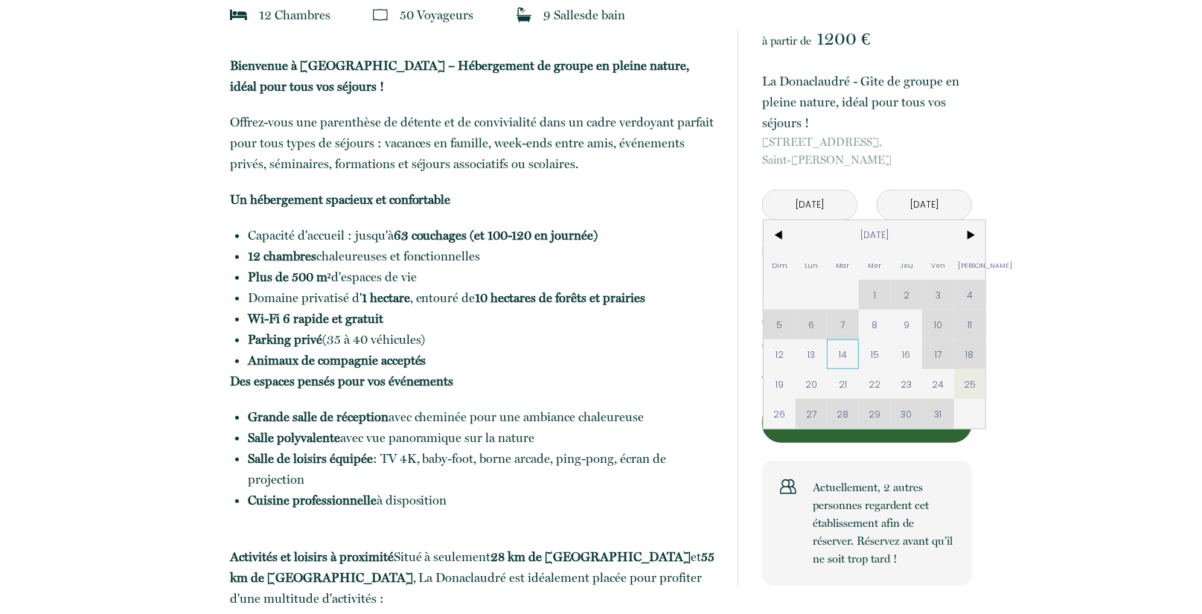
click at [841, 355] on span "14" at bounding box center [843, 354] width 32 height 30
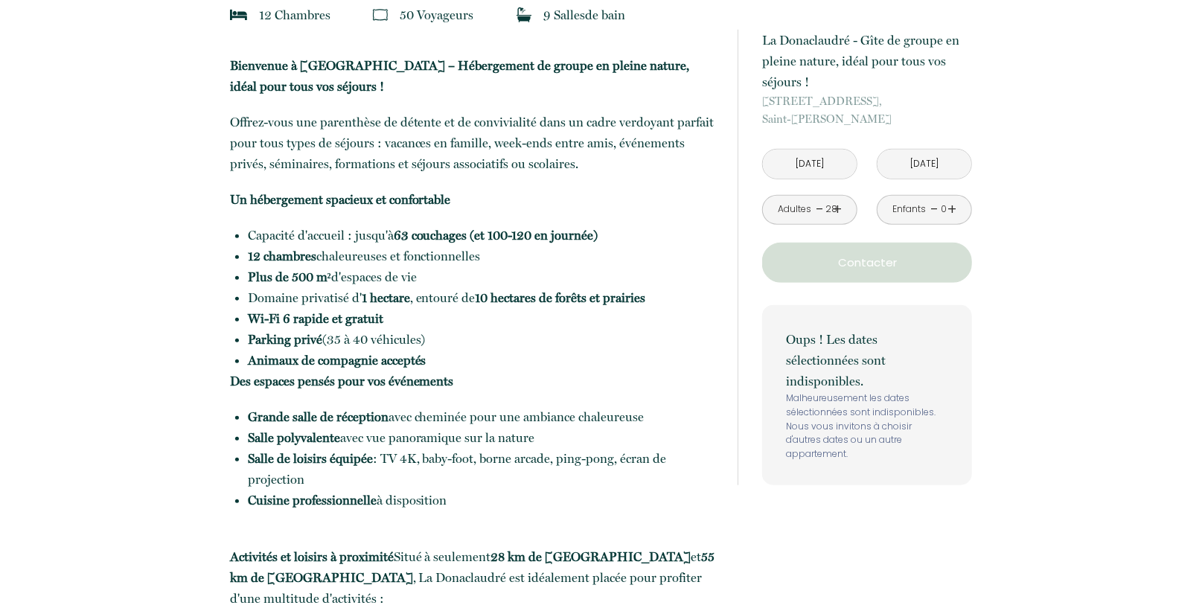
click at [926, 166] on input "[DATE]" at bounding box center [924, 164] width 94 height 29
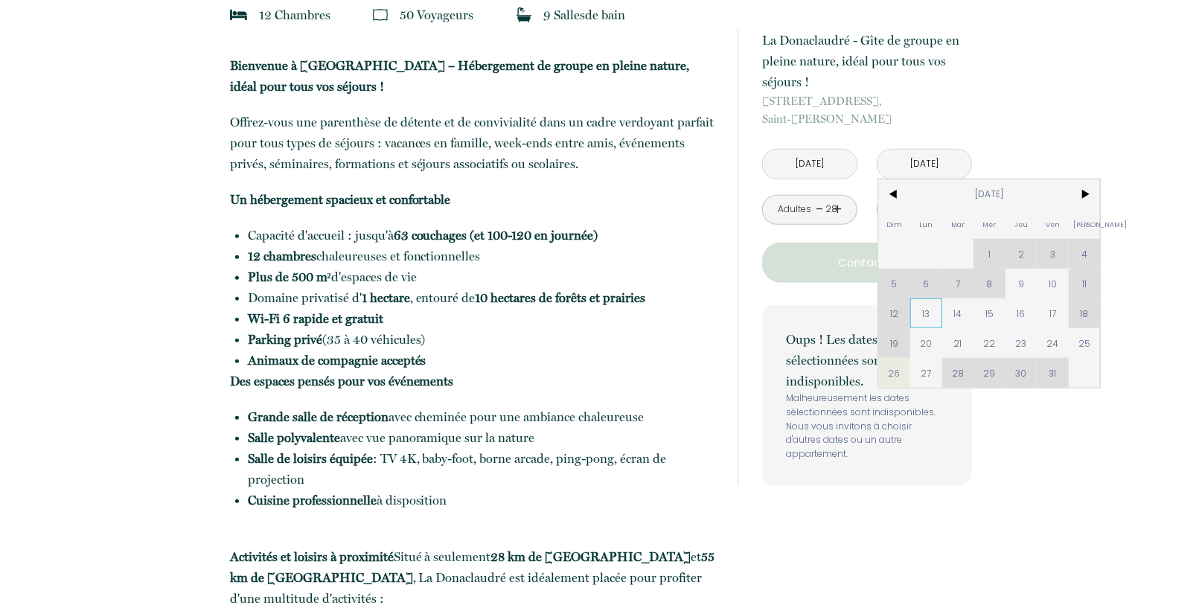
click at [927, 314] on span "13" at bounding box center [926, 313] width 32 height 30
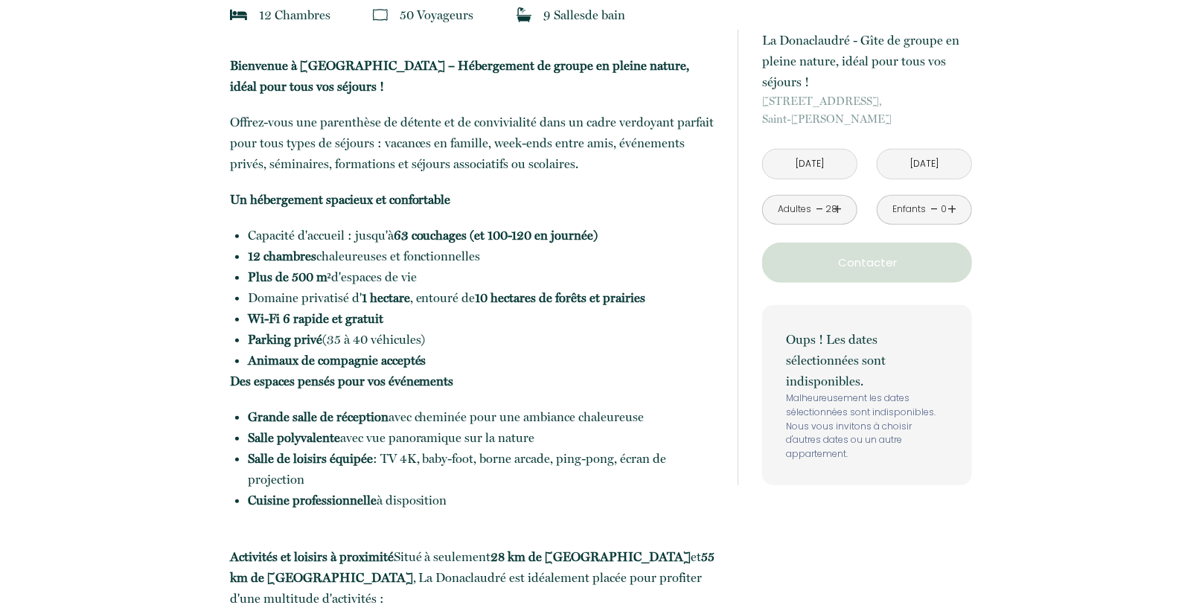
type input "[DATE]"
click at [802, 162] on input "[DATE]" at bounding box center [810, 164] width 94 height 29
click at [841, 167] on input "[DATE]" at bounding box center [810, 164] width 94 height 29
click at [825, 164] on input "[DATE]" at bounding box center [810, 164] width 94 height 29
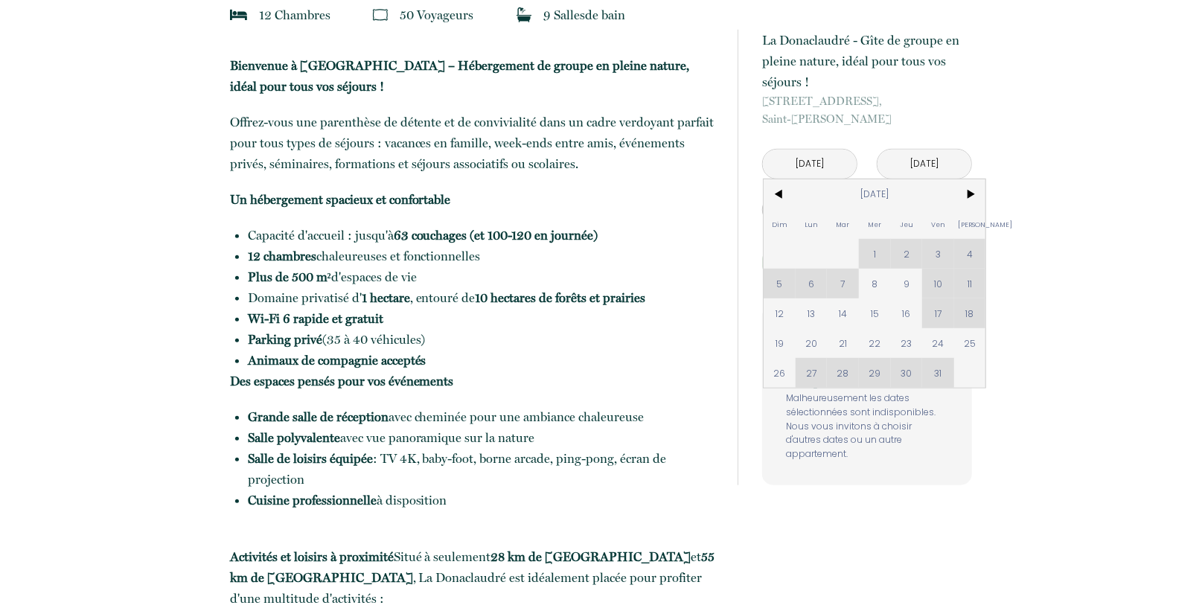
click at [810, 164] on input "[DATE]" at bounding box center [810, 164] width 94 height 29
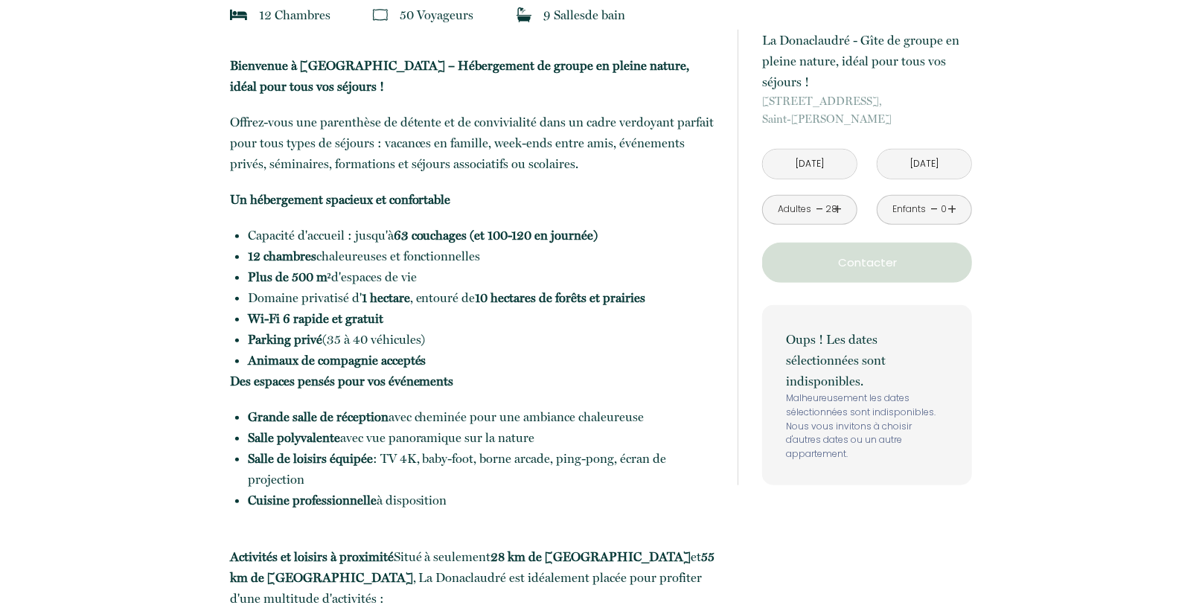
click at [810, 164] on input "[DATE]" at bounding box center [810, 164] width 94 height 29
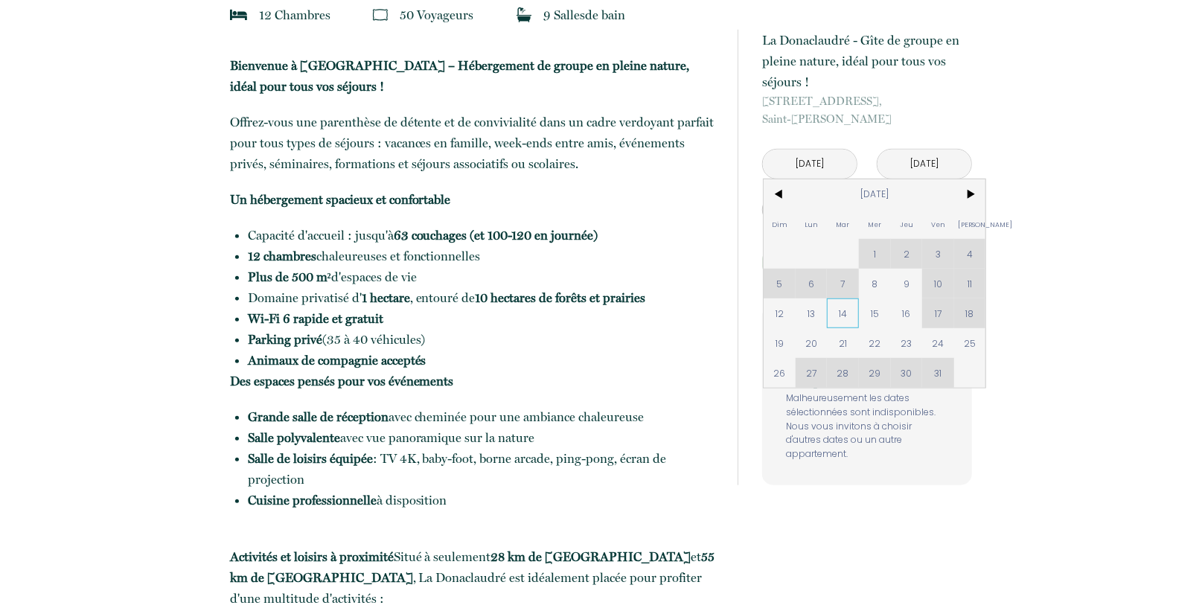
click at [841, 314] on span "14" at bounding box center [843, 313] width 32 height 30
type input "[DATE]"
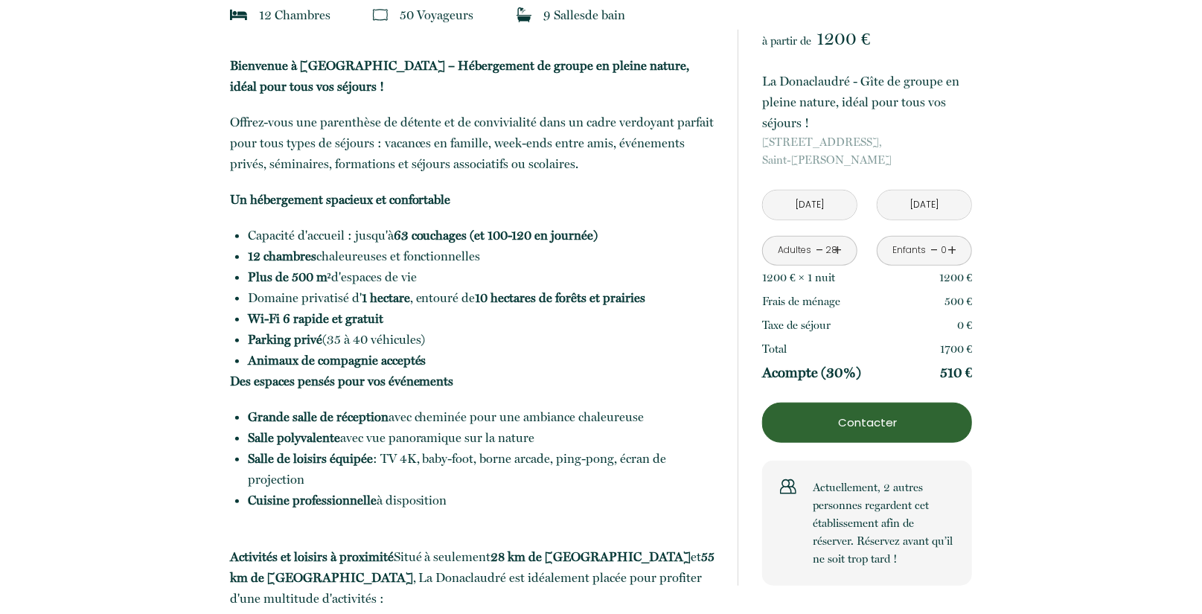
click at [917, 203] on input "[DATE]" at bounding box center [924, 205] width 94 height 29
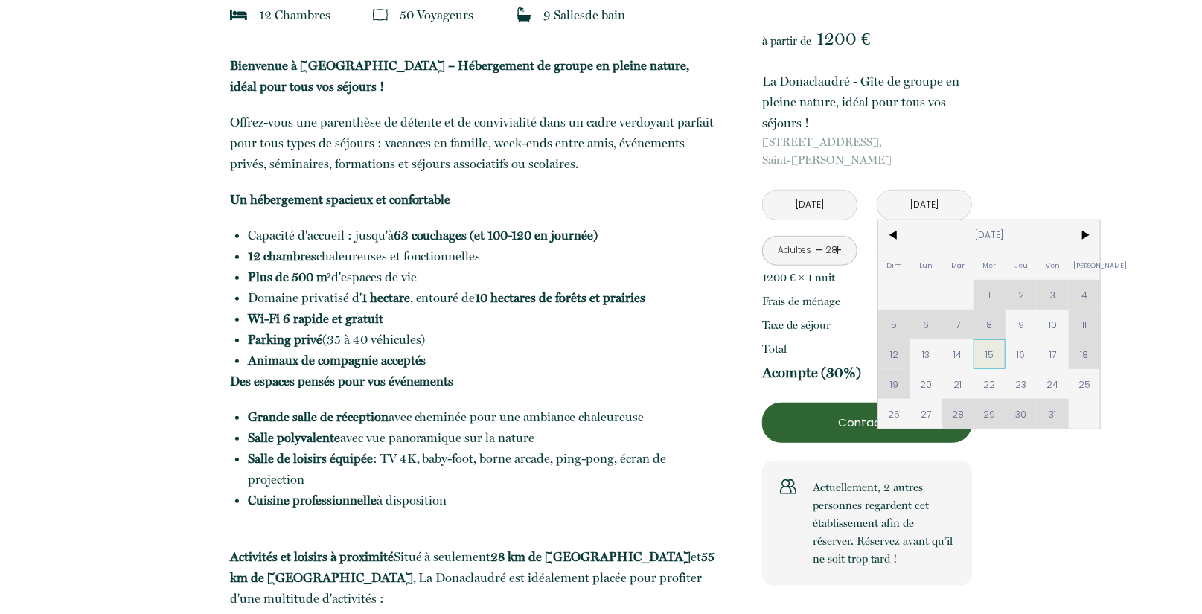
click at [989, 355] on span "15" at bounding box center [989, 354] width 32 height 30
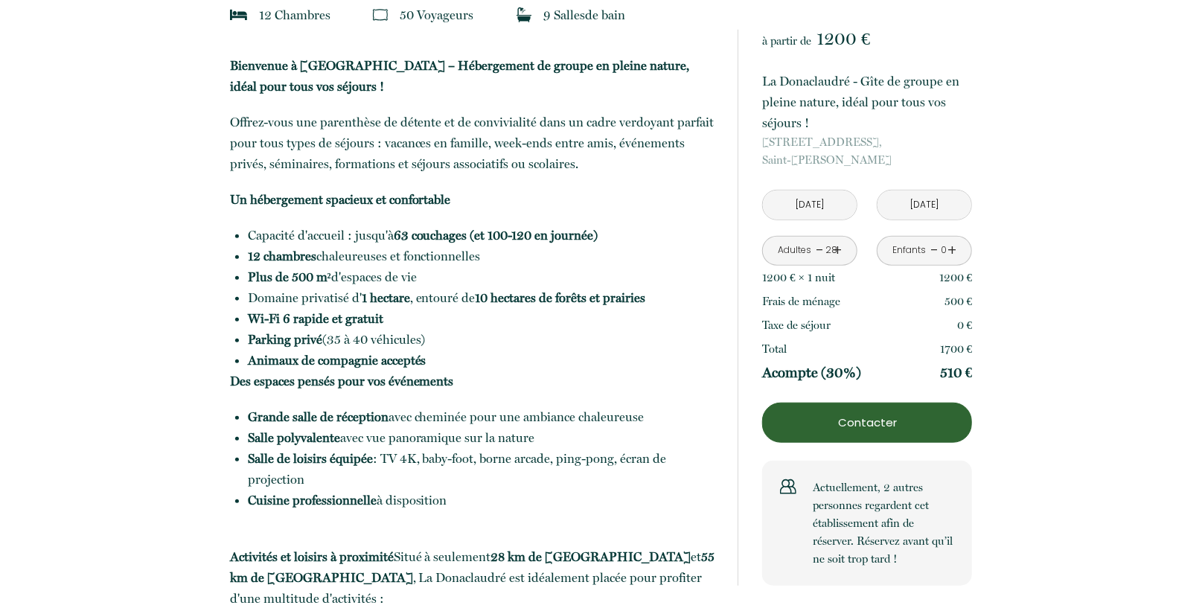
click at [924, 205] on input "[DATE]" at bounding box center [924, 205] width 94 height 29
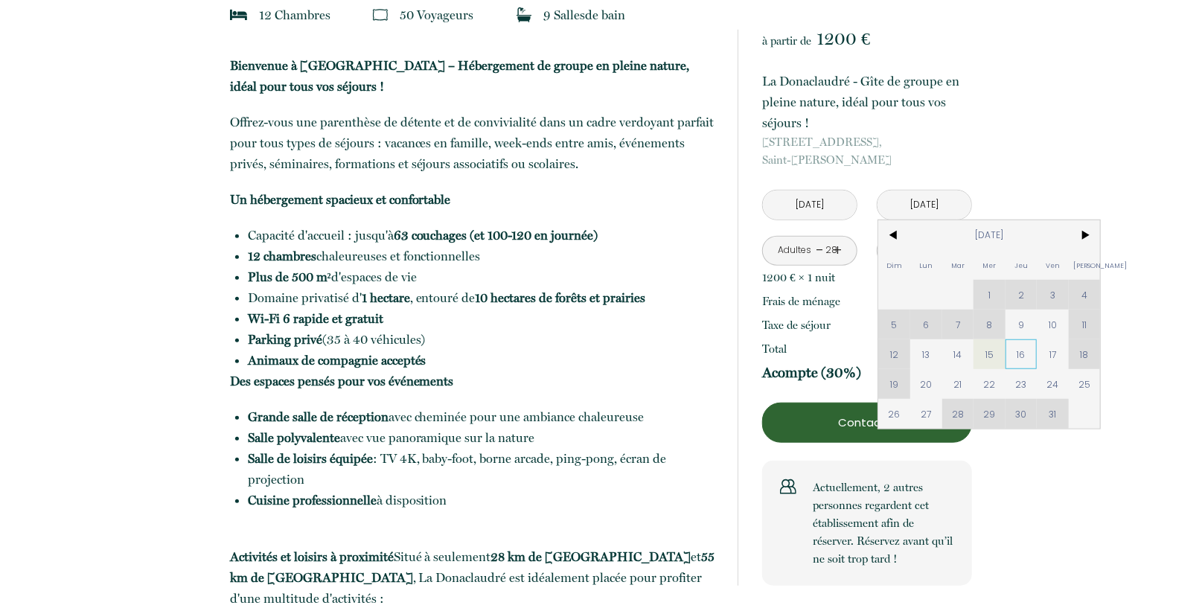
click at [1021, 352] on span "16" at bounding box center [1021, 354] width 32 height 30
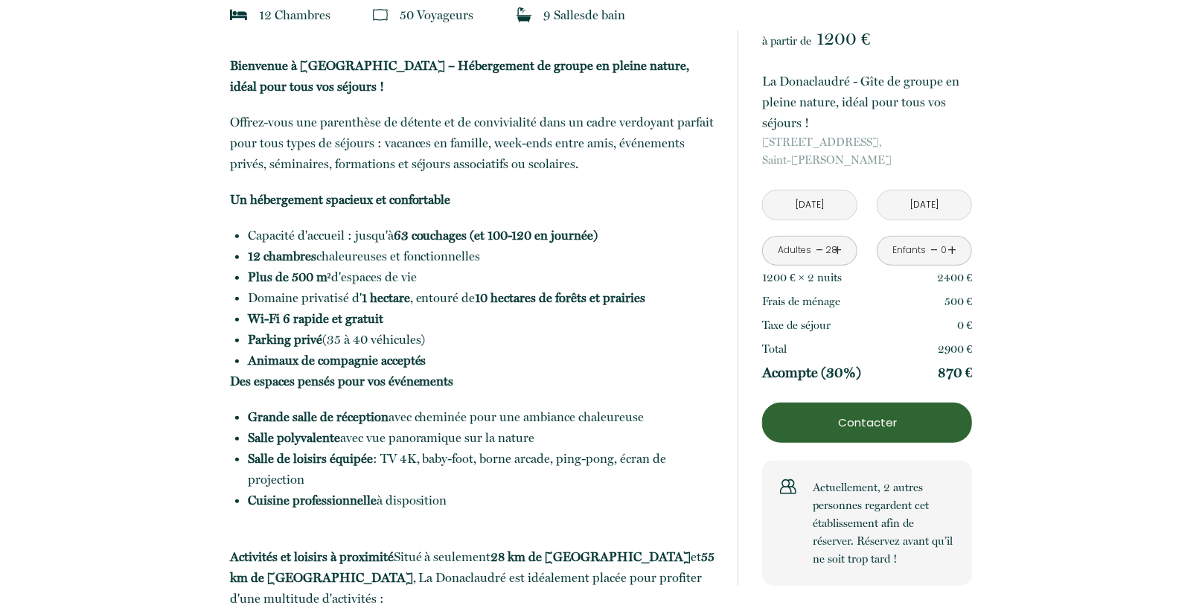
click at [926, 204] on input "[DATE]" at bounding box center [924, 205] width 94 height 29
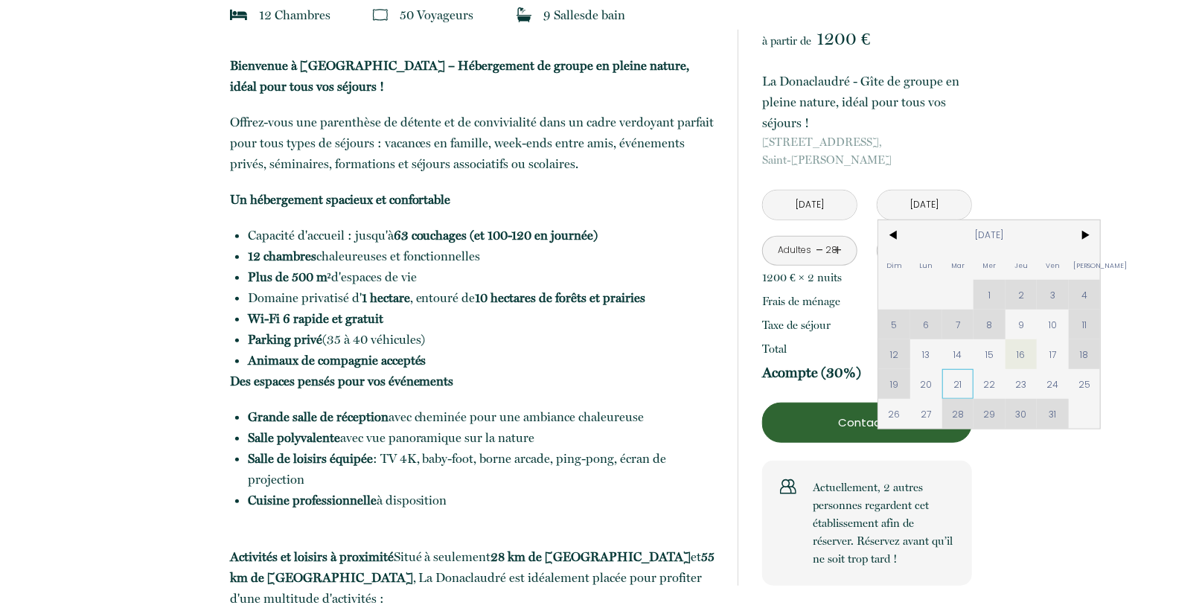
click at [958, 383] on span "21" at bounding box center [958, 384] width 32 height 30
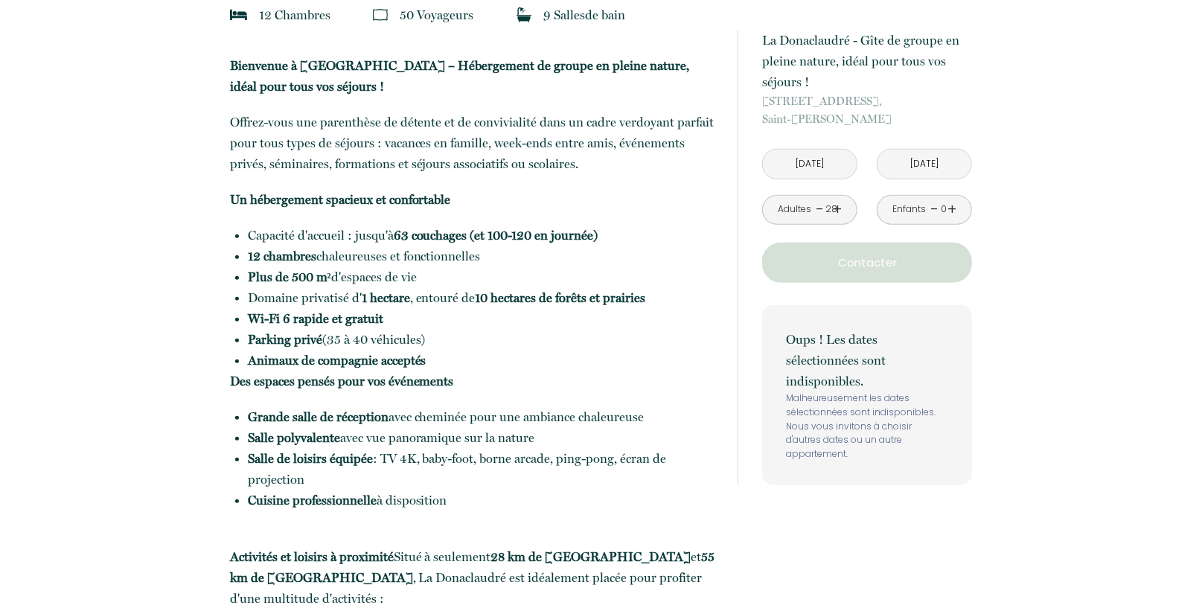
click at [922, 164] on input "[DATE]" at bounding box center [924, 164] width 94 height 29
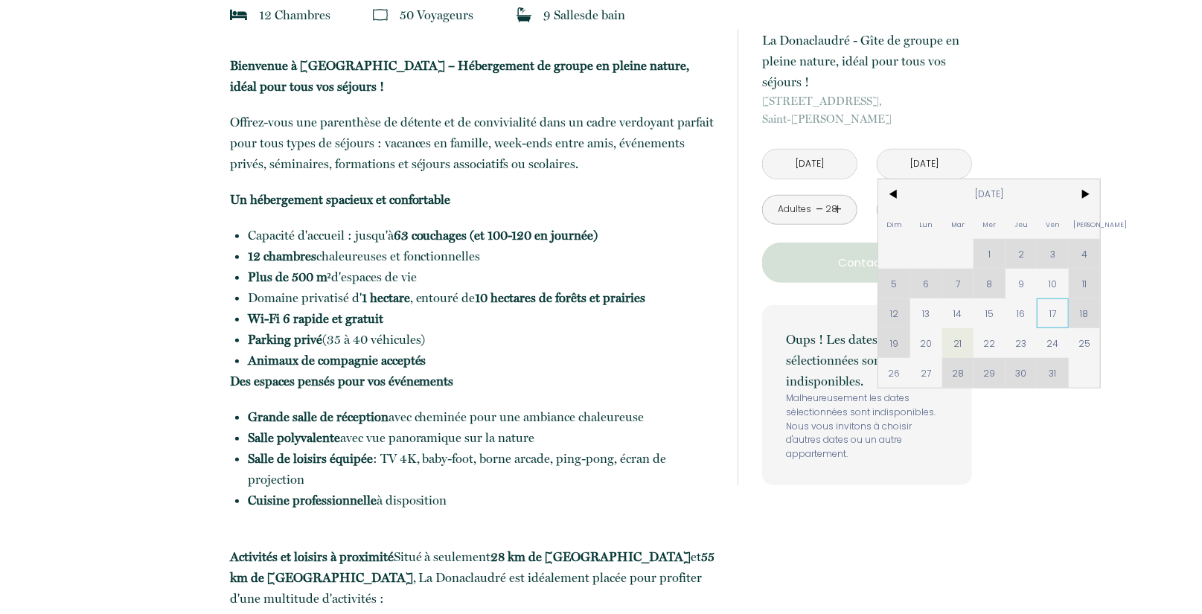
click at [1054, 312] on span "17" at bounding box center [1053, 313] width 32 height 30
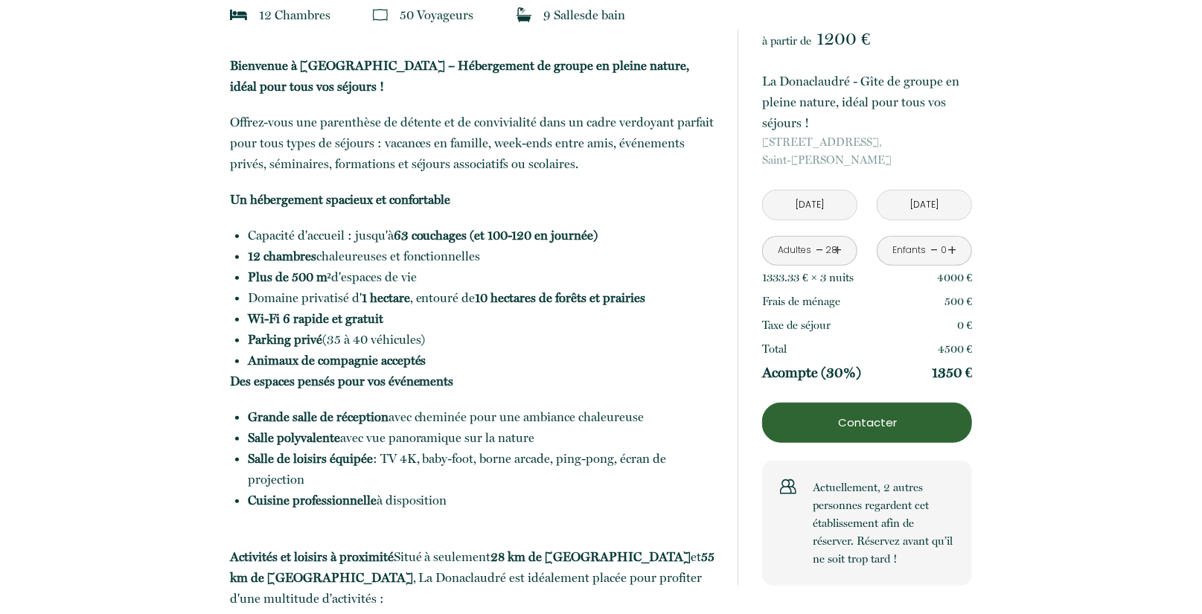
click at [924, 205] on input "[DATE]" at bounding box center [924, 205] width 94 height 29
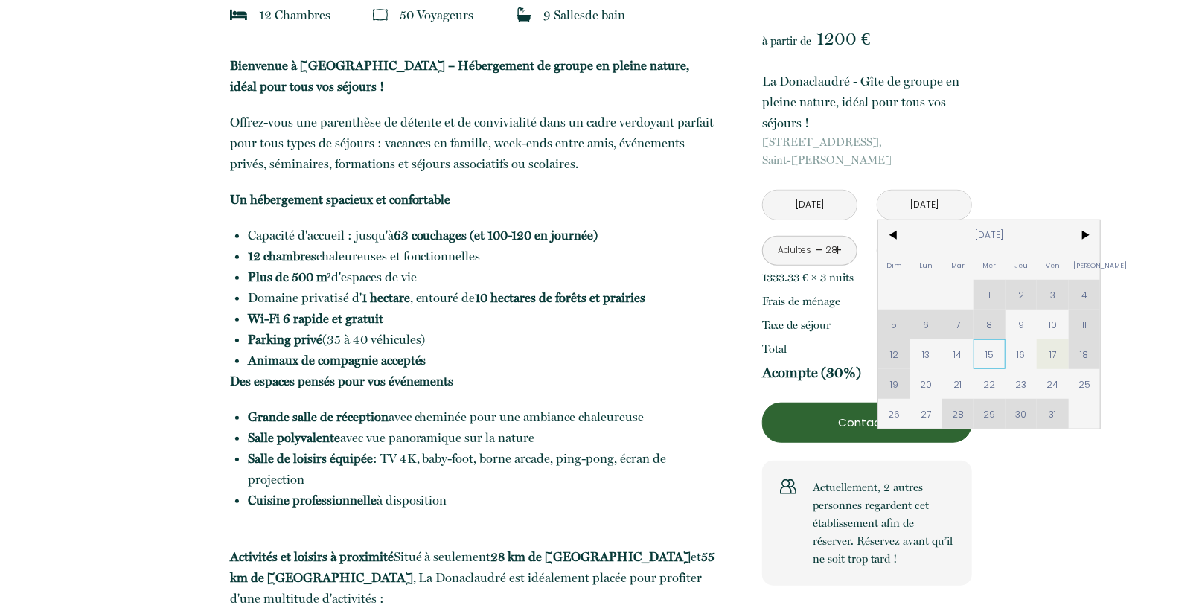
click at [983, 354] on span "15" at bounding box center [989, 354] width 32 height 30
type input "[DATE]"
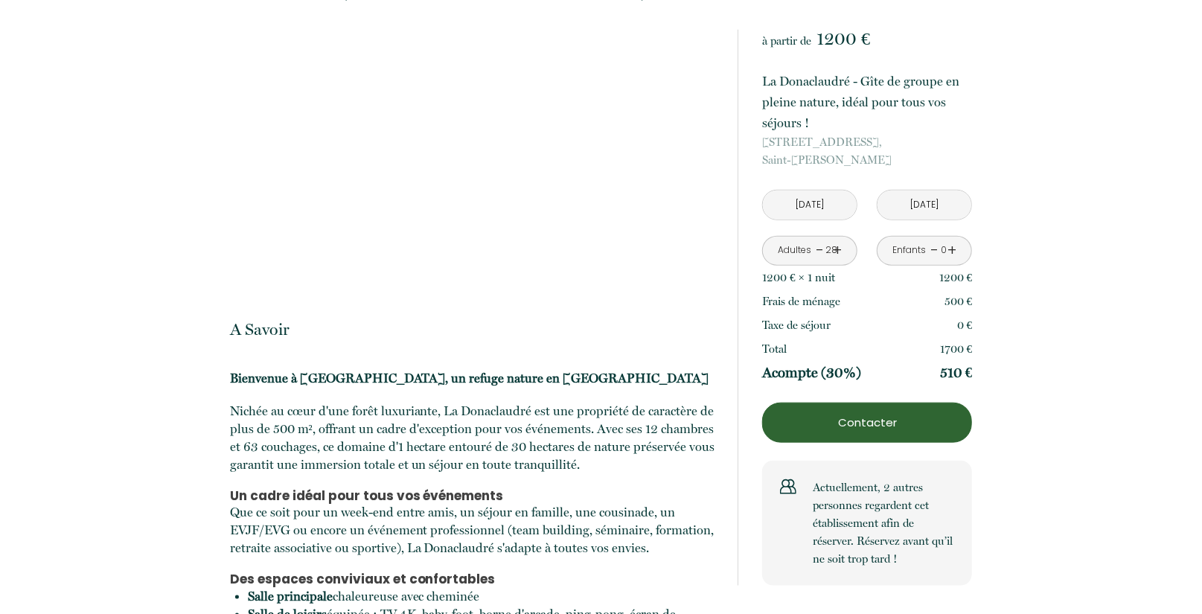
scroll to position [3751, 0]
